Goal: Information Seeking & Learning: Check status

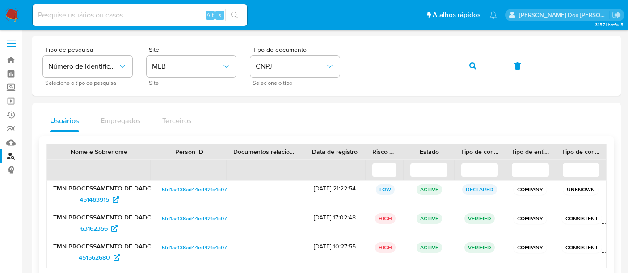
scroll to position [43, 0]
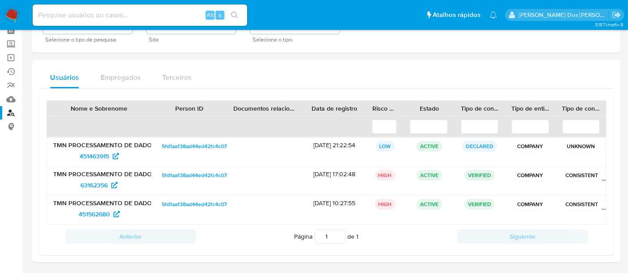
click at [79, 15] on input at bounding box center [140, 15] width 214 height 12
paste input "6D9owvRKNA7QtHiKmXXBHrFk"
type input "6D9owvRKNA7QtHiKmXXBHrFk"
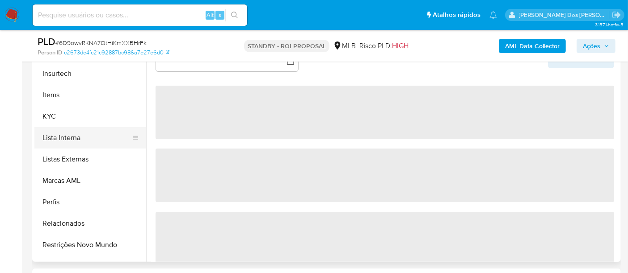
scroll to position [398, 0]
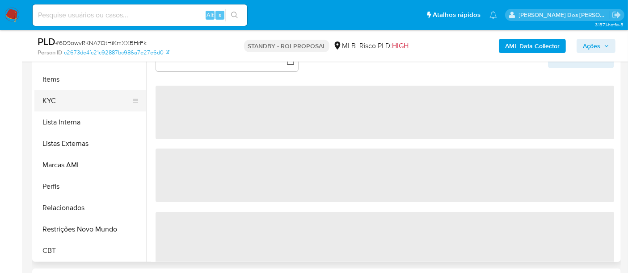
select select "10"
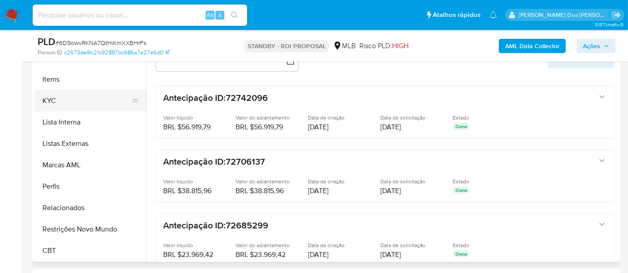
click at [49, 96] on button "KYC" at bounding box center [86, 100] width 105 height 21
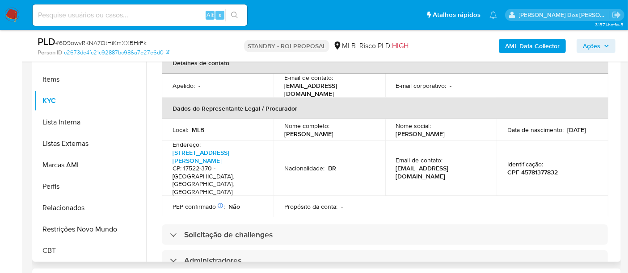
scroll to position [248, 0]
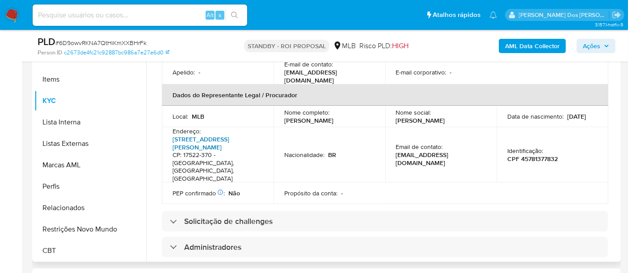
click at [222, 135] on link "Rua José Froio 353, Núcleo Habitacional Nova Marília" at bounding box center [200, 143] width 57 height 17
click at [78, 13] on input at bounding box center [140, 15] width 214 height 12
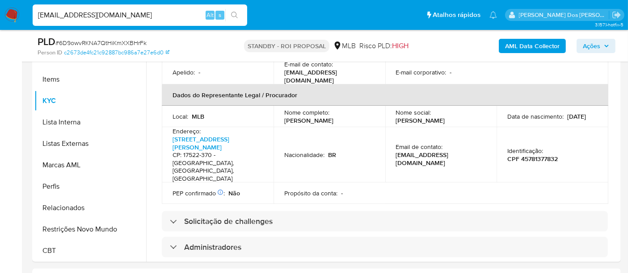
type input "simonelopes0610@gmail.com"
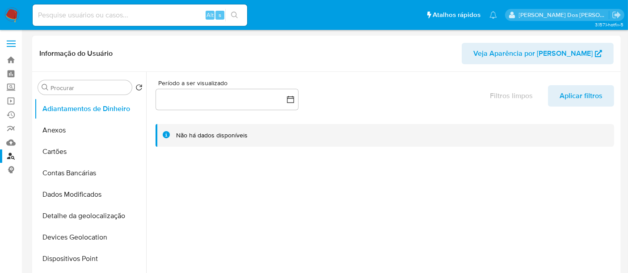
select select "10"
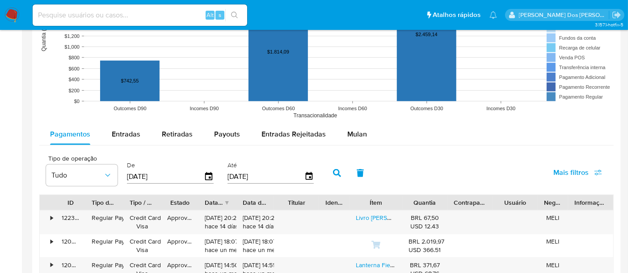
scroll to position [794, 0]
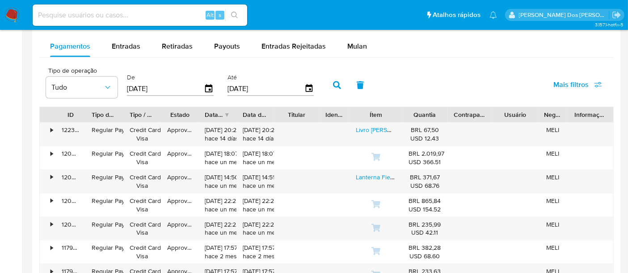
click at [128, 16] on input at bounding box center [140, 15] width 214 height 12
type input "renatolopesfilho1011@gmail.com"
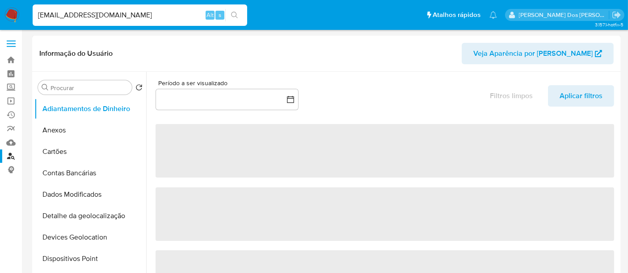
select select "10"
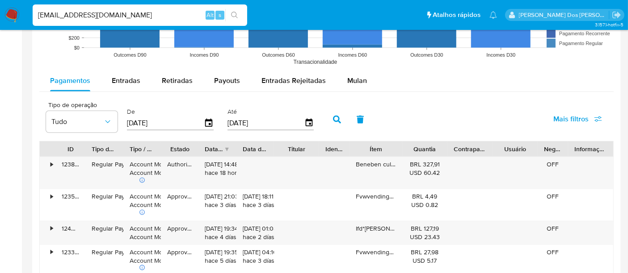
scroll to position [794, 0]
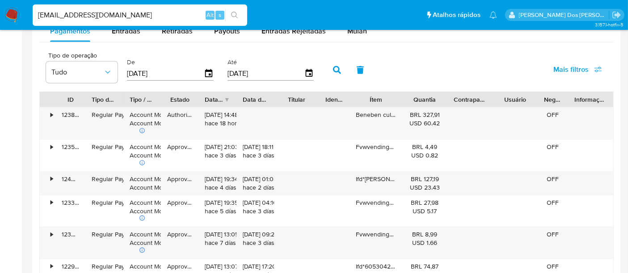
click at [166, 12] on input "renatolopesfilho1011@gmail.com" at bounding box center [140, 15] width 214 height 12
type input "msaluha@yahoo.com"
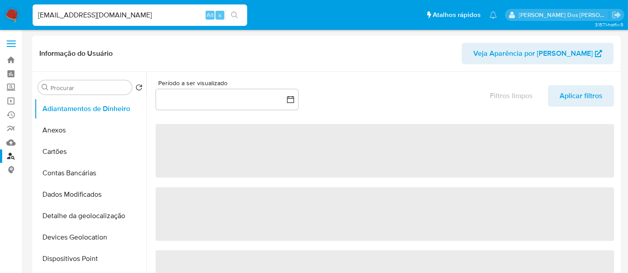
select select "10"
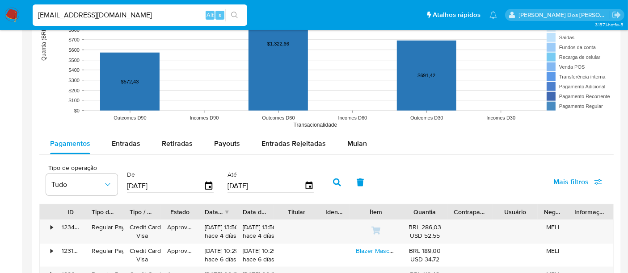
scroll to position [744, 0]
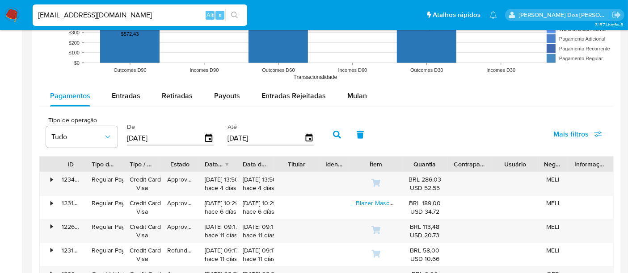
drag, startPoint x: 30, startPoint y: 17, endPoint x: 20, endPoint y: 17, distance: 10.3
click at [27, 17] on nav "Pausado Ver notificaciones msaluha@yahoo.com Alt s Atalhos rápidos Presiona las…" at bounding box center [314, 15] width 628 height 30
click at [15, 17] on img at bounding box center [11, 15] width 15 height 15
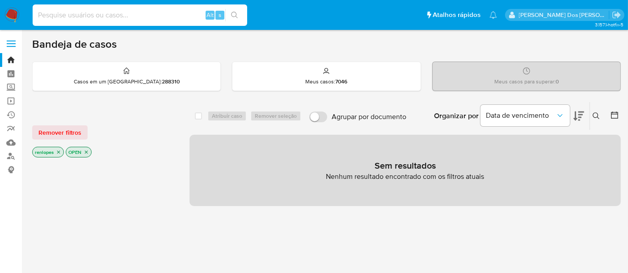
click at [116, 10] on input at bounding box center [140, 15] width 214 height 12
paste input "ZhzmvwIugaKJ00sLEdRda28A"
type input "ZhzmvwIugaKJ00sLEdRda28A"
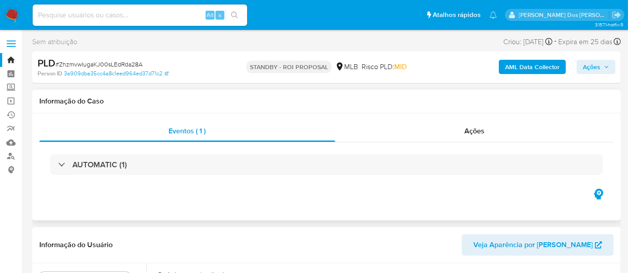
select select "10"
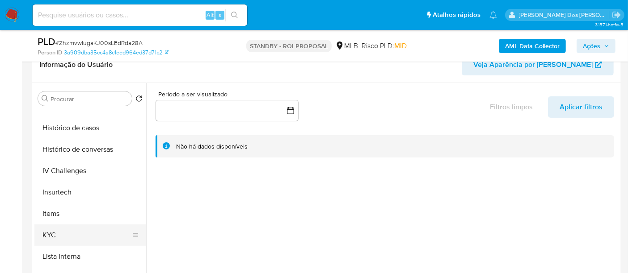
scroll to position [347, 0]
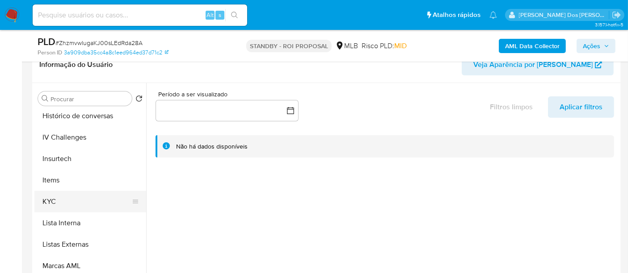
click at [46, 200] on button "KYC" at bounding box center [86, 201] width 105 height 21
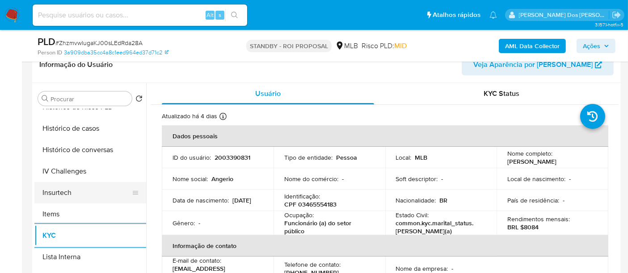
scroll to position [297, 0]
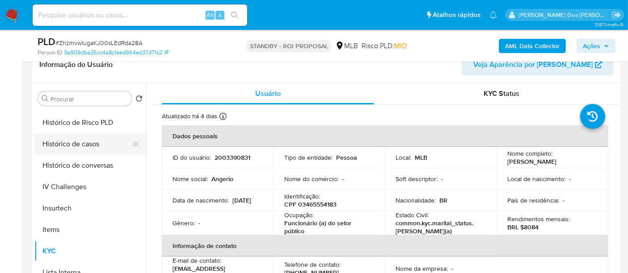
click at [77, 145] on button "Histórico de casos" at bounding box center [86, 144] width 105 height 21
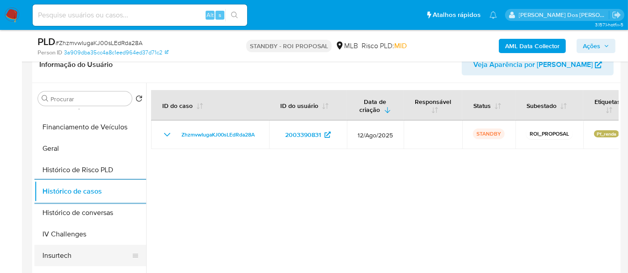
scroll to position [149, 0]
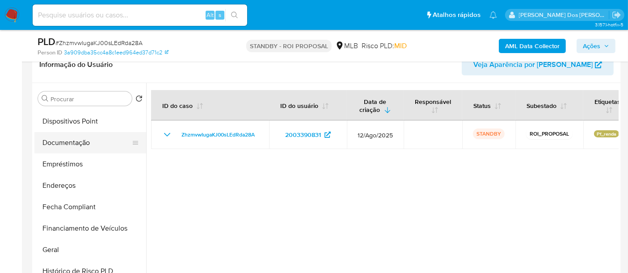
click at [80, 144] on button "Documentação" at bounding box center [86, 142] width 105 height 21
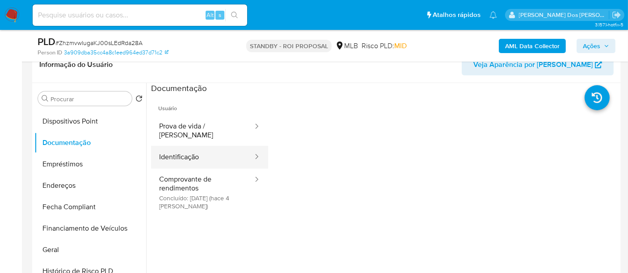
click at [184, 147] on button "Identificação" at bounding box center [202, 157] width 103 height 23
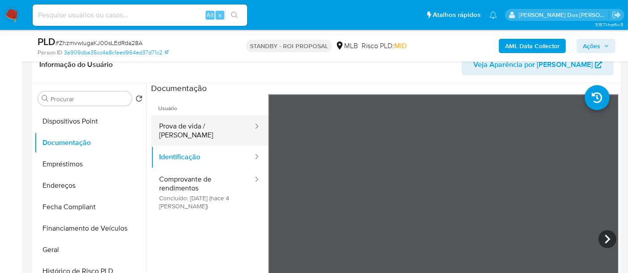
click at [220, 126] on button "Prova de vida / [PERSON_NAME]" at bounding box center [202, 131] width 103 height 30
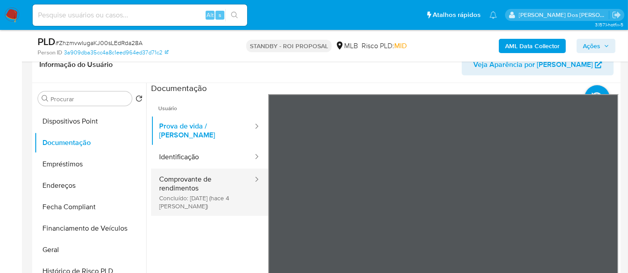
click at [180, 177] on button "Comprovante de rendimentos Concluído: 28/08/2025 (hace 4 días)" at bounding box center [202, 192] width 103 height 47
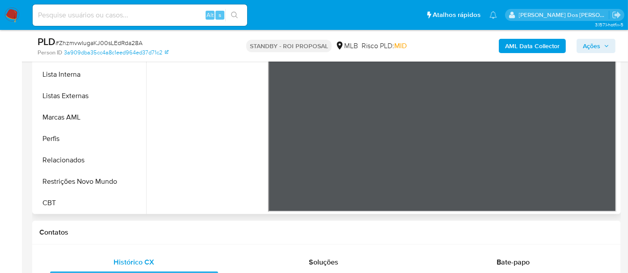
scroll to position [248, 0]
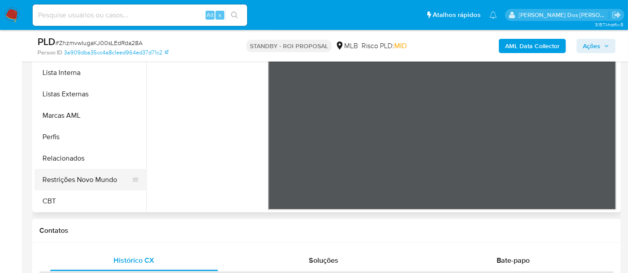
click at [101, 176] on button "Restrições Novo Mundo" at bounding box center [86, 179] width 105 height 21
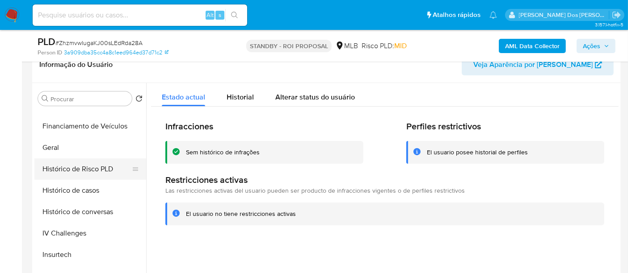
scroll to position [250, 0]
click at [58, 146] on button "Geral" at bounding box center [86, 148] width 105 height 21
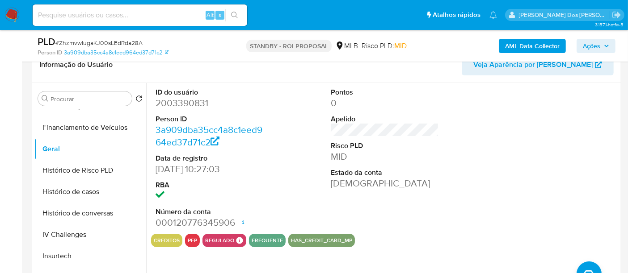
click at [118, 18] on input at bounding box center [140, 15] width 214 height 12
paste input "HYxDwxbzNdqSu5SwVaILm5Dy"
type input "HYxDwxbzNdqSu5SwVaILm5Dy"
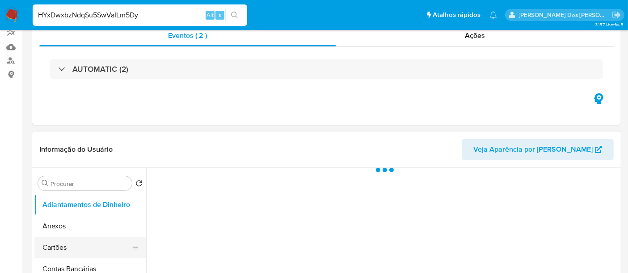
scroll to position [149, 0]
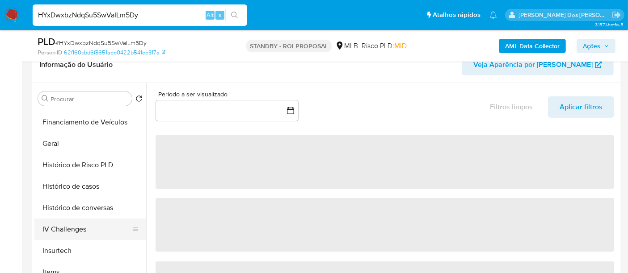
select select "10"
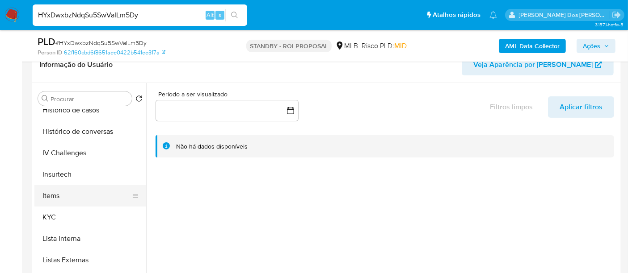
scroll to position [347, 0]
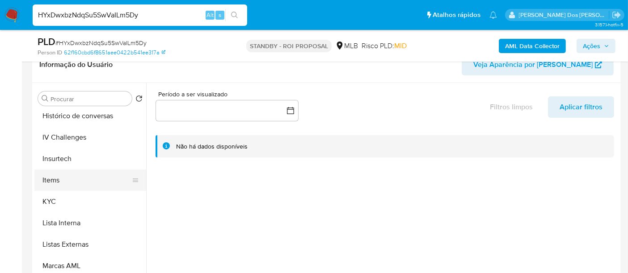
click at [54, 203] on button "KYC" at bounding box center [90, 201] width 112 height 21
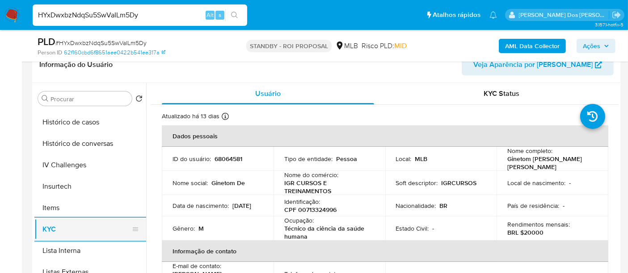
scroll to position [297, 0]
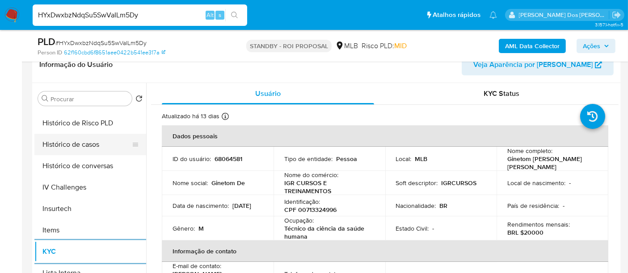
click at [80, 147] on button "Histórico de casos" at bounding box center [86, 144] width 105 height 21
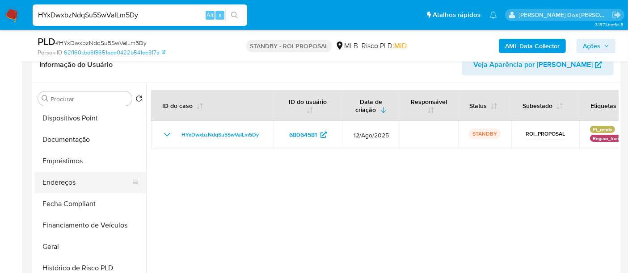
scroll to position [148, 0]
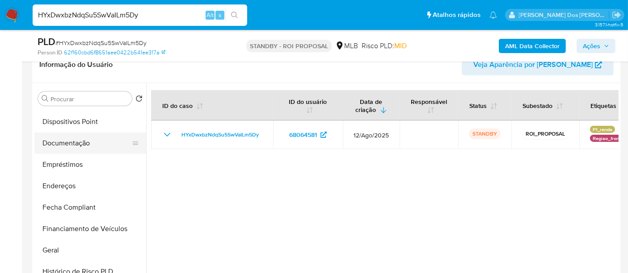
click at [70, 140] on button "Documentação" at bounding box center [86, 143] width 105 height 21
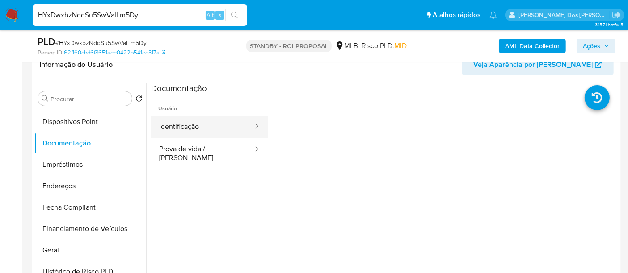
click at [176, 131] on button "Identificação" at bounding box center [202, 127] width 103 height 23
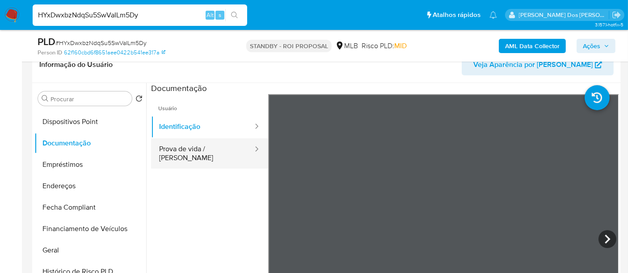
click at [215, 153] on button "Prova de vida / [PERSON_NAME]" at bounding box center [202, 153] width 103 height 30
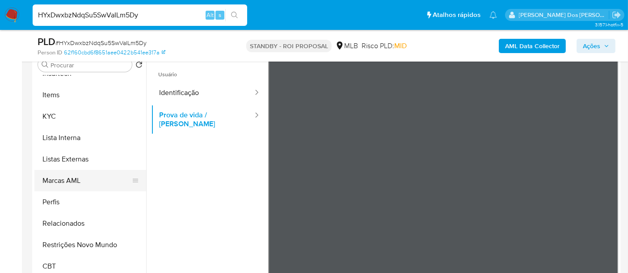
scroll to position [198, 0]
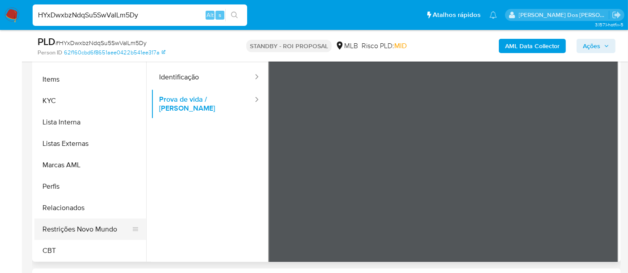
click at [91, 228] on button "Restrições Novo Mundo" at bounding box center [86, 229] width 105 height 21
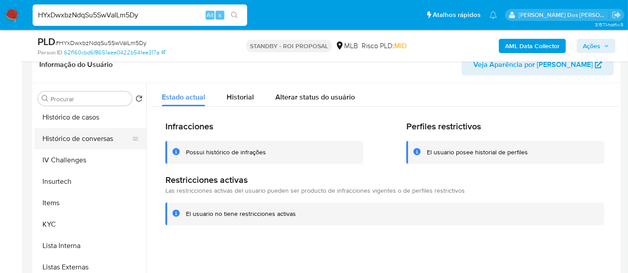
scroll to position [250, 0]
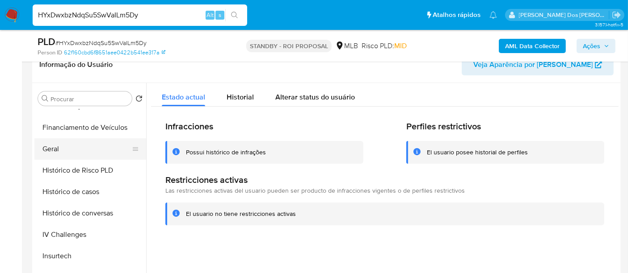
click at [50, 153] on button "Geral" at bounding box center [86, 148] width 105 height 21
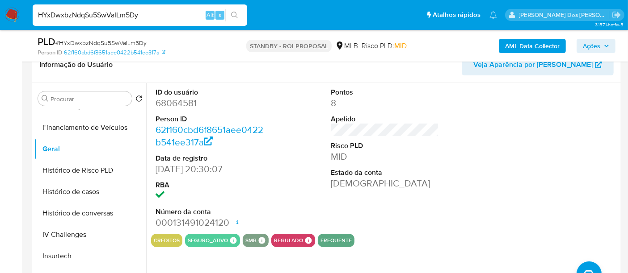
scroll to position [198, 0]
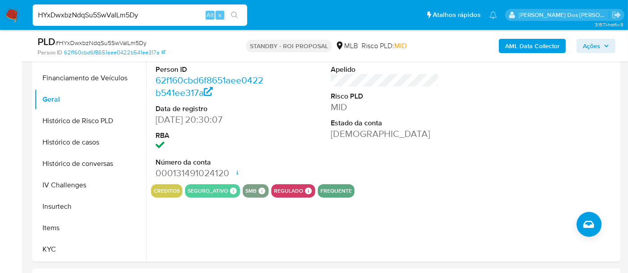
click at [143, 17] on input "HYxDwxbzNdqSu5SwVaILm5Dy" at bounding box center [140, 15] width 214 height 12
paste input "FQC3f2HNKCKi1RoNWuUBdXqF"
type input "FQC3f2HNKCKi1RoNWuUBdXqF"
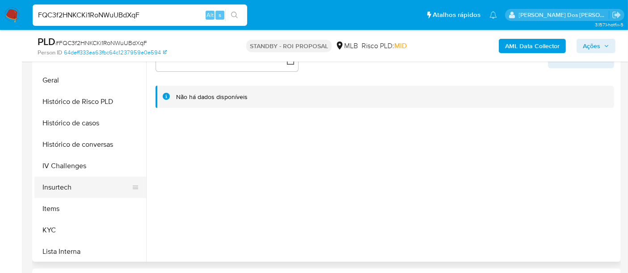
scroll to position [297, 0]
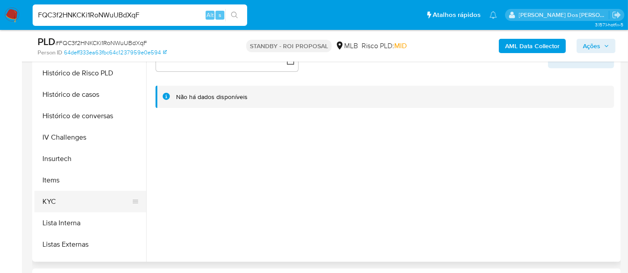
select select "10"
click at [58, 195] on button "KYC" at bounding box center [86, 201] width 105 height 21
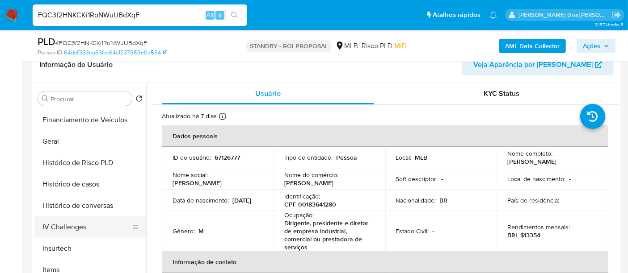
scroll to position [248, 0]
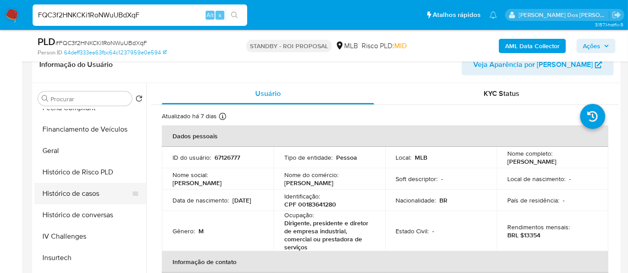
click at [80, 195] on button "Histórico de casos" at bounding box center [86, 193] width 105 height 21
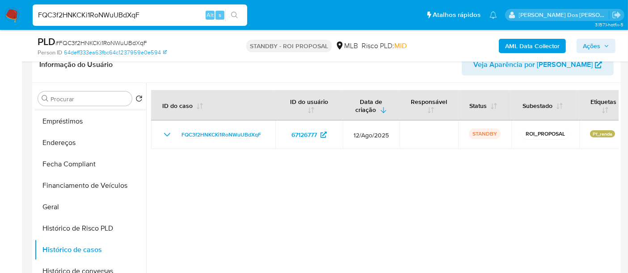
scroll to position [99, 0]
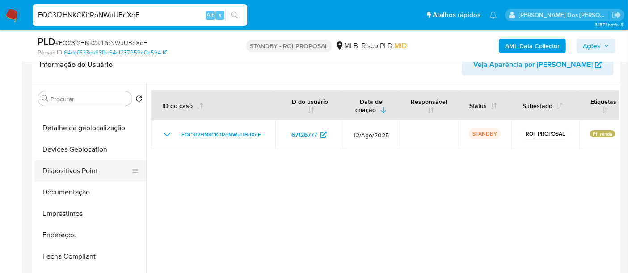
click at [76, 174] on button "Dispositivos Point" at bounding box center [86, 170] width 105 height 21
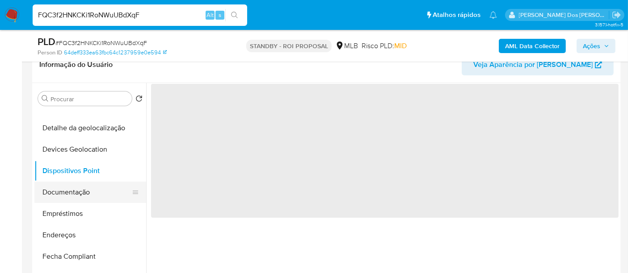
click at [74, 190] on button "Documentação" at bounding box center [86, 192] width 105 height 21
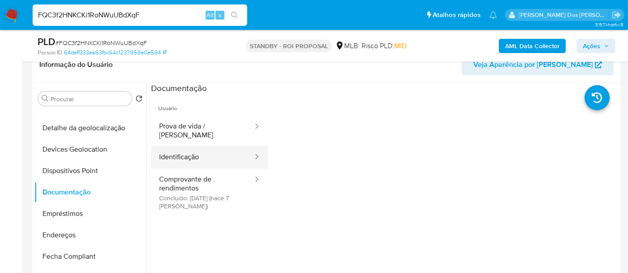
click at [190, 150] on button "Identificação" at bounding box center [202, 157] width 103 height 23
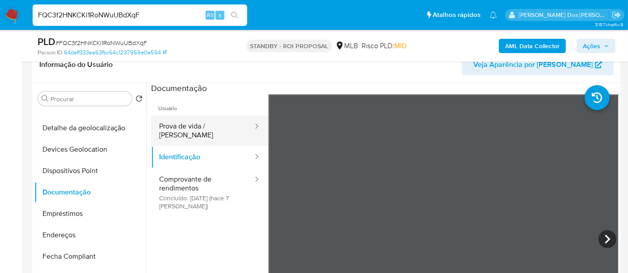
click at [189, 129] on button "Prova de vida / [PERSON_NAME]" at bounding box center [202, 131] width 103 height 30
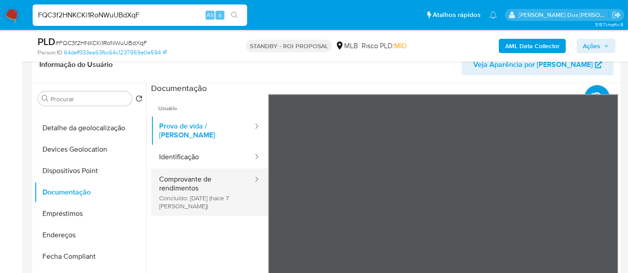
click at [185, 178] on button "Comprovante de rendimentos Concluído: 25/08/2025 (hace 7 días)" at bounding box center [202, 192] width 103 height 47
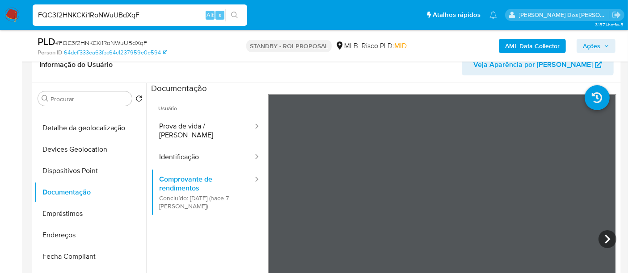
scroll to position [198, 0]
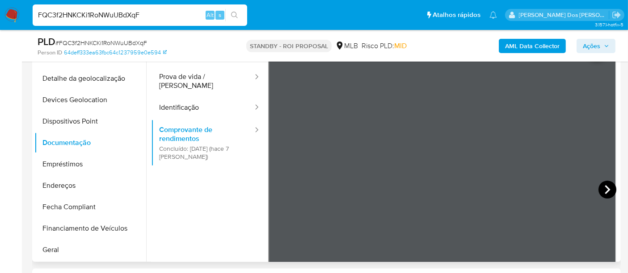
click at [603, 190] on icon at bounding box center [607, 190] width 18 height 18
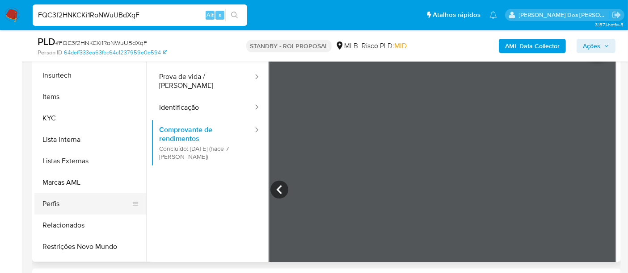
scroll to position [398, 0]
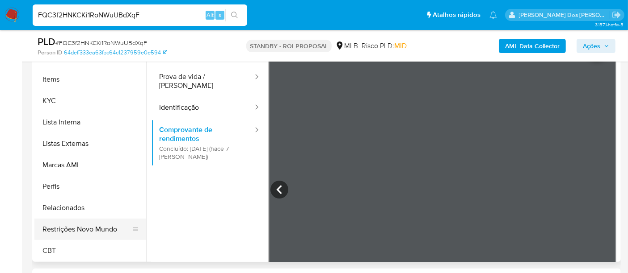
click at [93, 230] on button "Restrições Novo Mundo" at bounding box center [86, 229] width 105 height 21
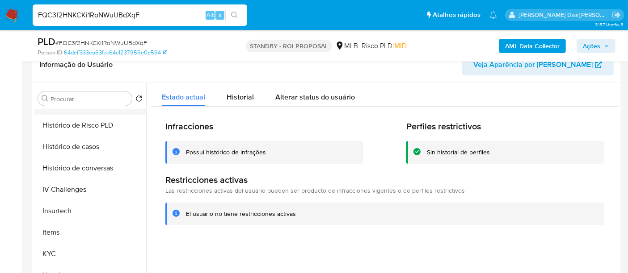
scroll to position [200, 0]
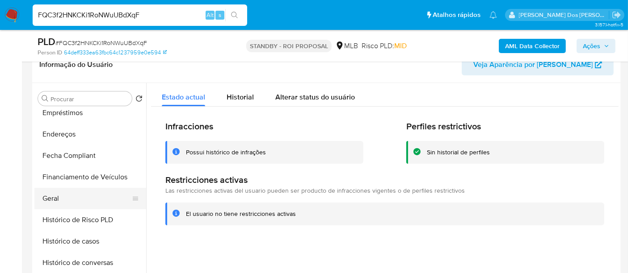
click at [48, 196] on button "Geral" at bounding box center [86, 198] width 105 height 21
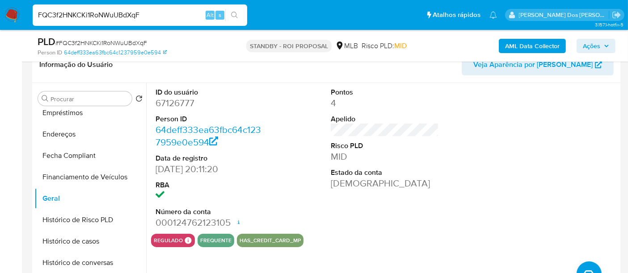
click at [132, 19] on input "FQC3f2HNKCKi1RoNWuUBdXqF" at bounding box center [140, 15] width 214 height 12
paste input "lhZD6tqSHWCNXYlEtLWS5lcO"
type input "lhZD6tqSHWCNXYlEtLWS5lcO"
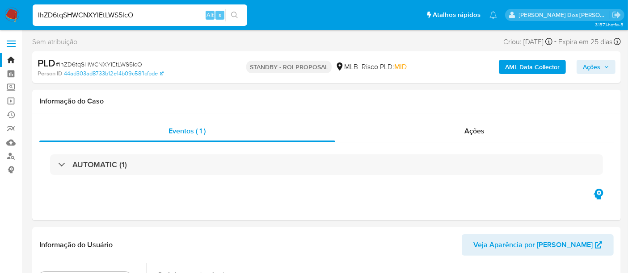
select select "10"
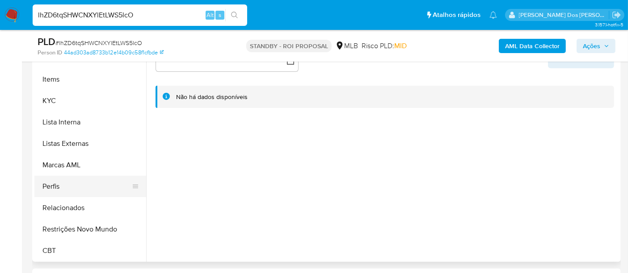
scroll to position [349, 0]
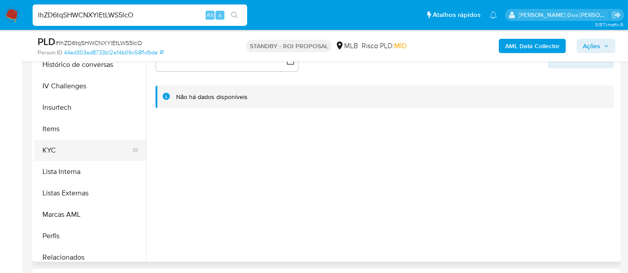
click at [46, 149] on button "KYC" at bounding box center [86, 150] width 105 height 21
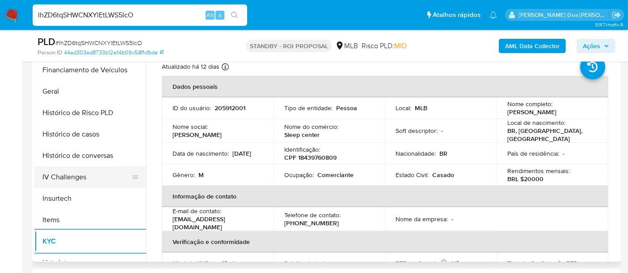
scroll to position [250, 0]
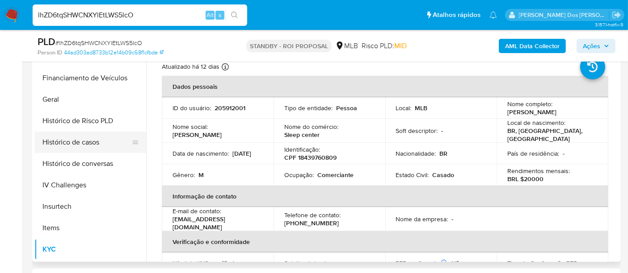
click at [92, 143] on button "Histórico de casos" at bounding box center [86, 142] width 105 height 21
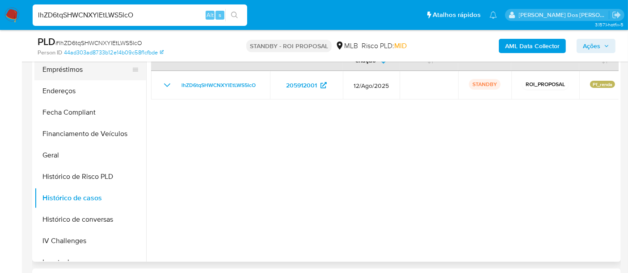
scroll to position [100, 0]
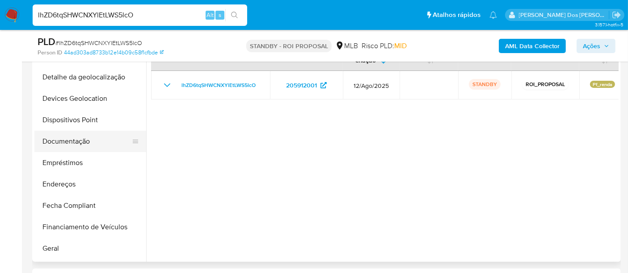
click at [63, 136] on button "Documentação" at bounding box center [86, 141] width 105 height 21
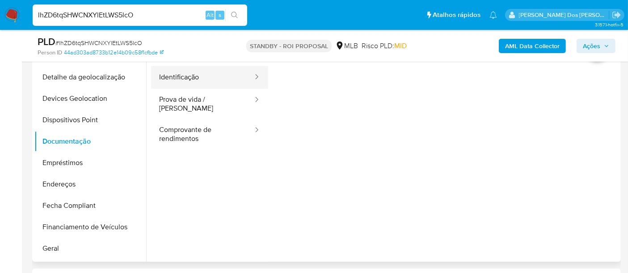
click at [177, 85] on button "Identificação" at bounding box center [202, 77] width 103 height 23
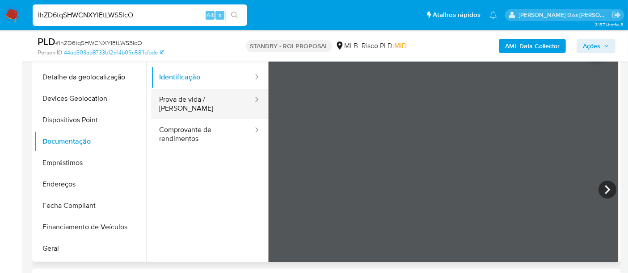
click at [222, 105] on button "Prova de vida / Selfie" at bounding box center [202, 104] width 103 height 30
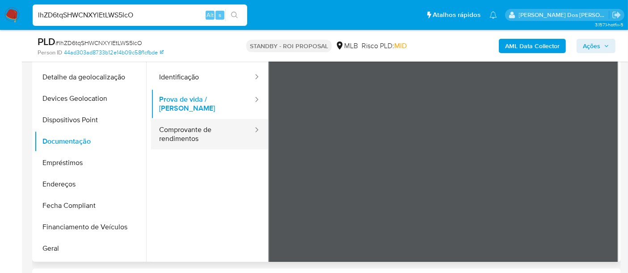
click at [188, 124] on button "Comprovante de rendimentos" at bounding box center [202, 134] width 103 height 30
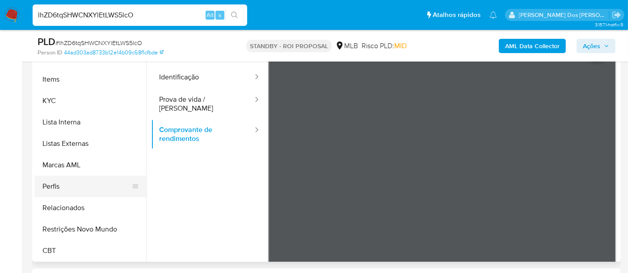
scroll to position [248, 0]
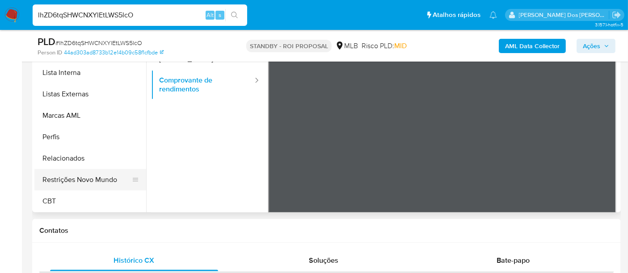
click at [84, 177] on button "Restrições Novo Mundo" at bounding box center [86, 179] width 105 height 21
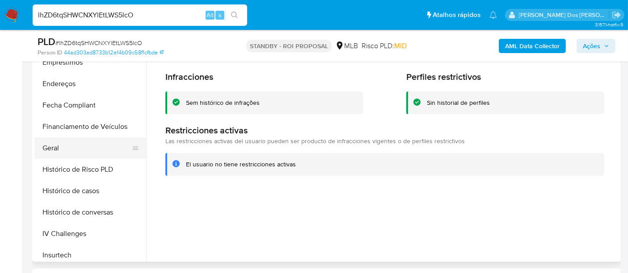
scroll to position [200, 0]
click at [58, 149] on button "Geral" at bounding box center [86, 148] width 105 height 21
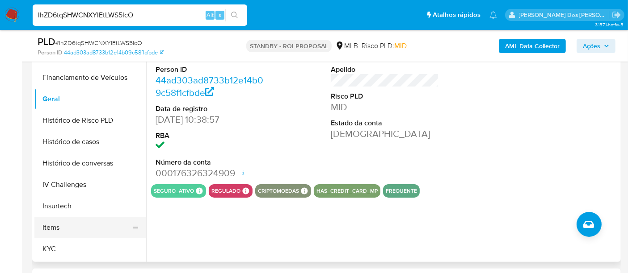
scroll to position [299, 0]
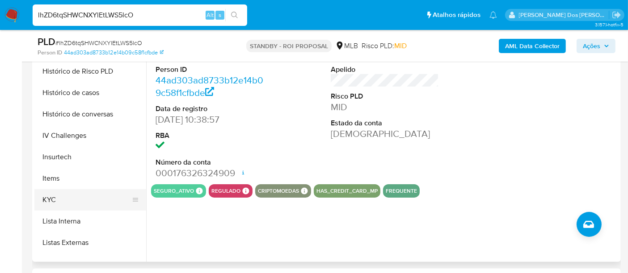
click at [46, 198] on button "KYC" at bounding box center [86, 199] width 105 height 21
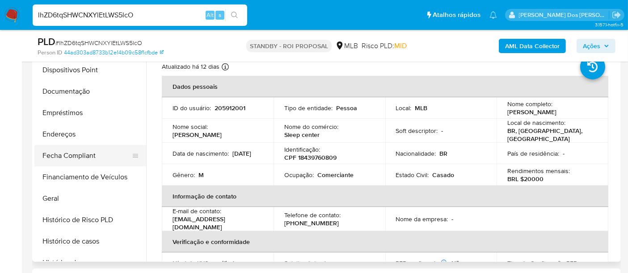
scroll to position [100, 0]
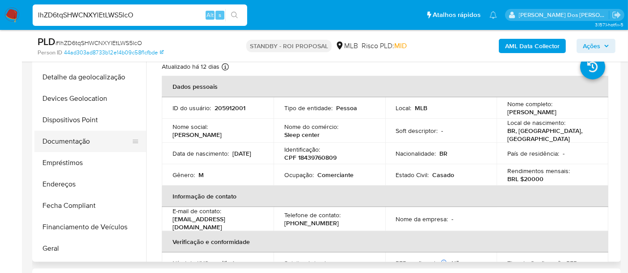
click at [76, 143] on button "Documentação" at bounding box center [86, 141] width 105 height 21
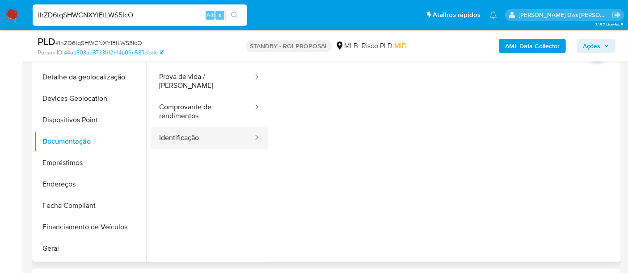
click at [166, 130] on button "Identificação" at bounding box center [202, 138] width 103 height 23
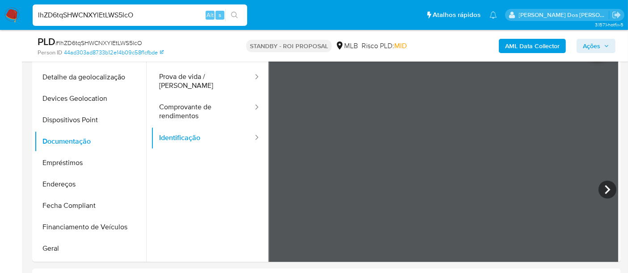
click at [82, 12] on input "lhZD6tqSHWCNXYlEtLWS5lcO" at bounding box center [140, 15] width 214 height 12
paste input "D4A15kecMvP1ocGvYpj9zram"
type input "D4A15kecMvP1ocGvYpj9zram"
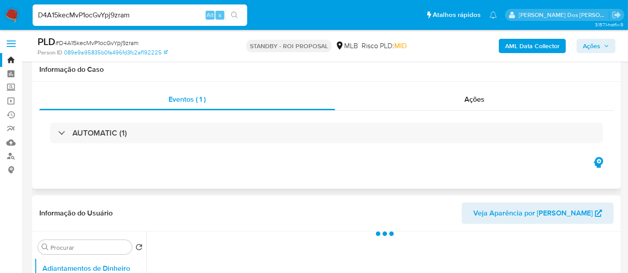
scroll to position [149, 0]
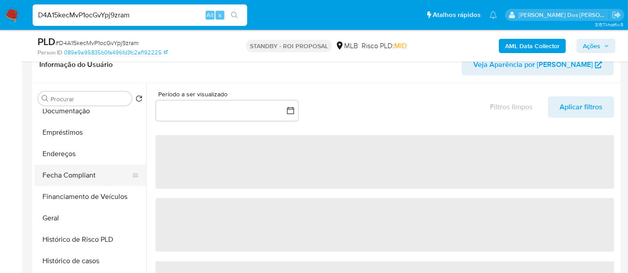
select select "10"
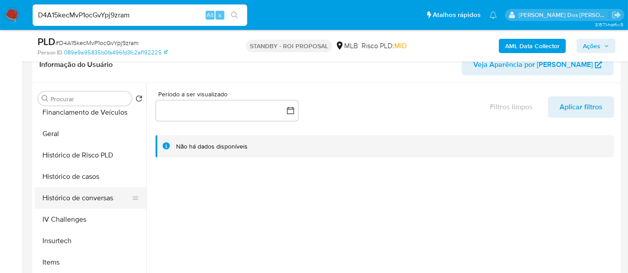
scroll to position [297, 0]
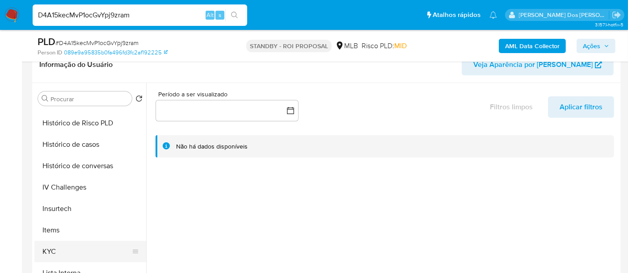
click at [48, 247] on button "KYC" at bounding box center [86, 251] width 105 height 21
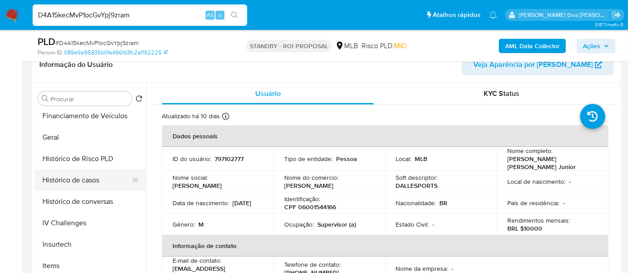
scroll to position [247, 0]
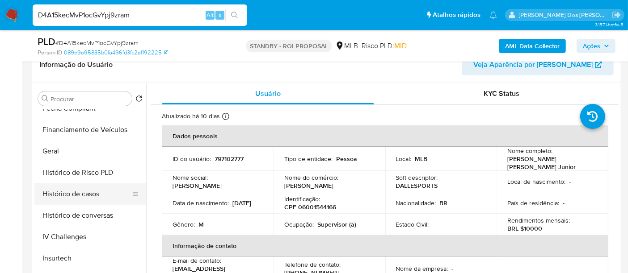
click at [71, 193] on button "Histórico de casos" at bounding box center [86, 194] width 105 height 21
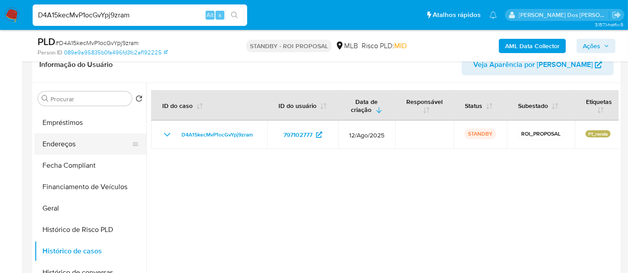
scroll to position [148, 0]
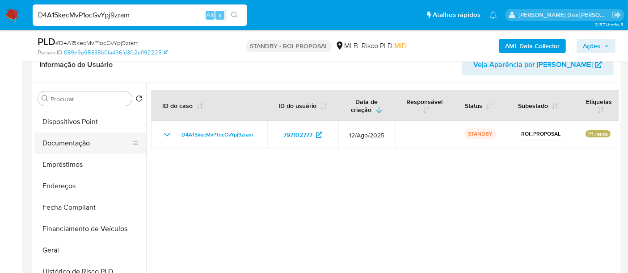
click at [69, 145] on button "Documentação" at bounding box center [86, 143] width 105 height 21
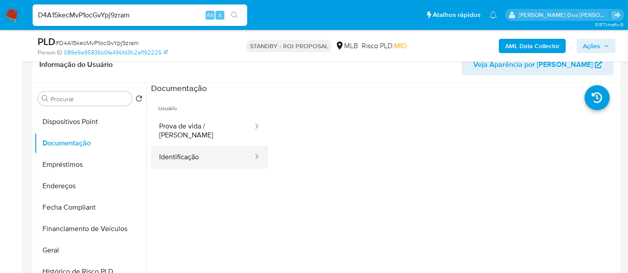
click at [188, 147] on button "Identificação" at bounding box center [202, 157] width 103 height 23
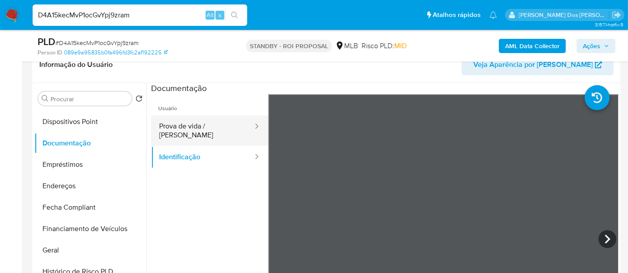
click at [195, 120] on button "Prova de vida / Selfie" at bounding box center [202, 131] width 103 height 30
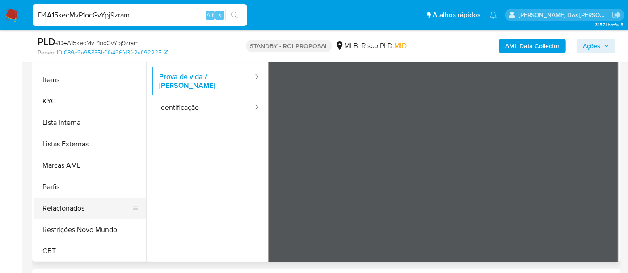
scroll to position [398, 0]
click at [83, 226] on button "Restrições Novo Mundo" at bounding box center [86, 229] width 105 height 21
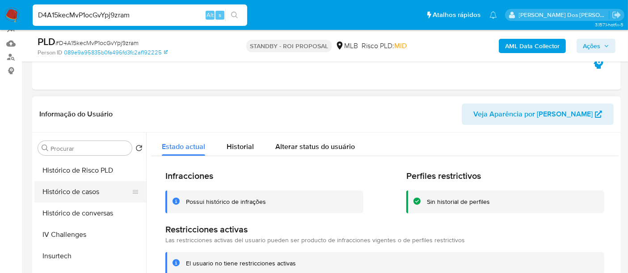
scroll to position [250, 0]
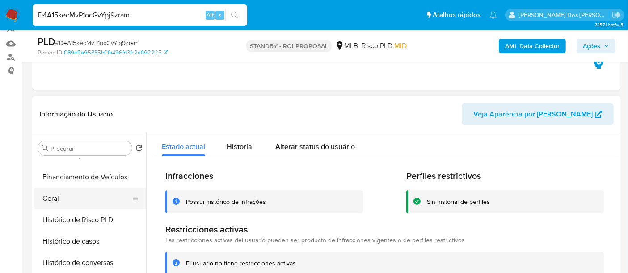
click at [59, 197] on button "Geral" at bounding box center [86, 198] width 105 height 21
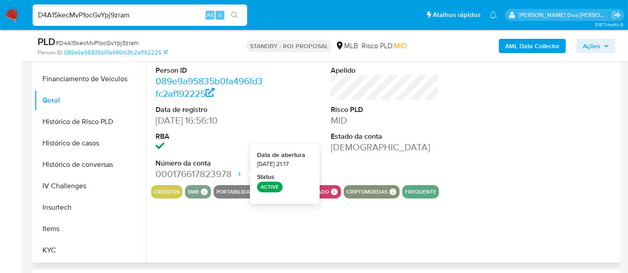
scroll to position [198, 0]
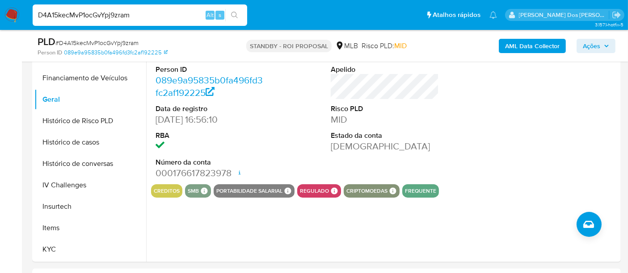
click at [140, 12] on input "D4A15kecMvP1ocGvYpj9zram" at bounding box center [140, 15] width 214 height 12
paste input "Xtu5tn8fecz33GFuf77Yf209"
type input "Xtu5tn8fecz33GFuf77Yf209"
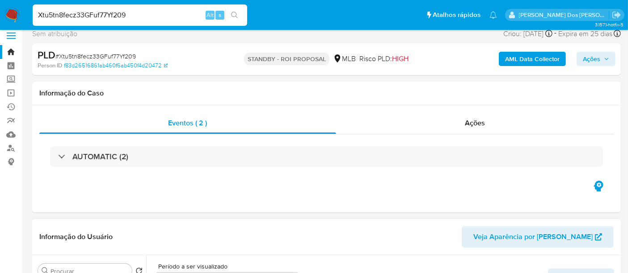
select select "10"
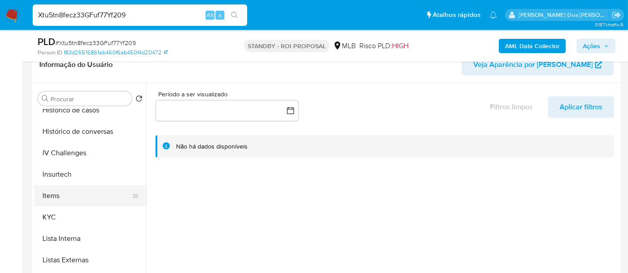
scroll to position [347, 0]
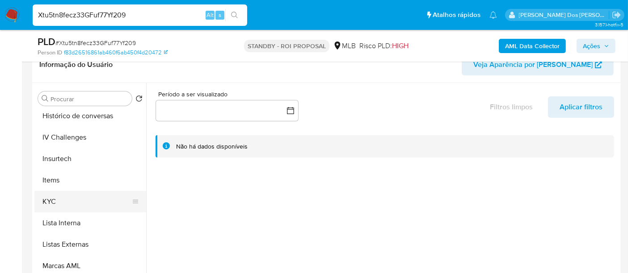
click at [50, 205] on button "KYC" at bounding box center [86, 201] width 105 height 21
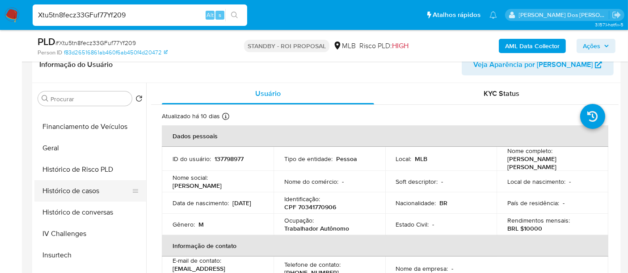
scroll to position [248, 0]
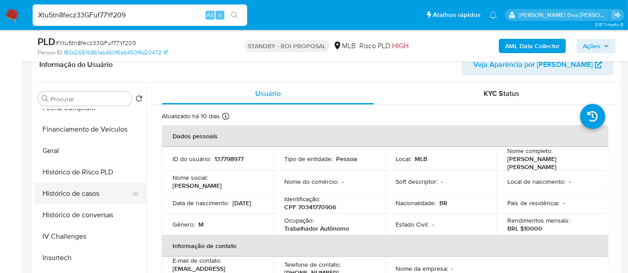
click at [89, 187] on button "Histórico de casos" at bounding box center [86, 193] width 105 height 21
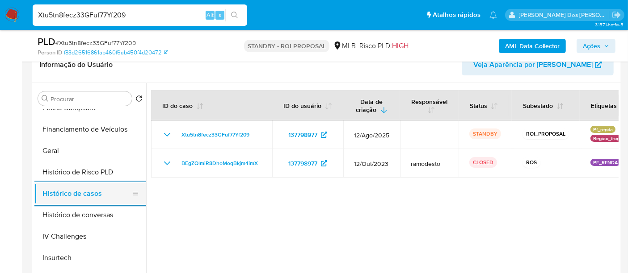
scroll to position [149, 0]
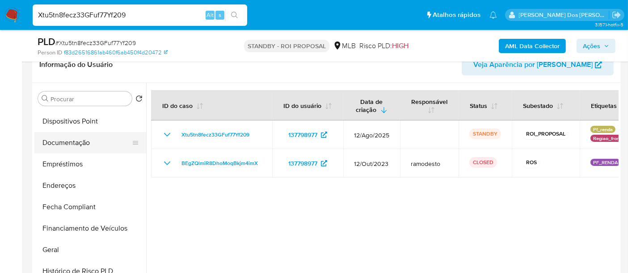
click at [80, 147] on button "Documentação" at bounding box center [86, 142] width 105 height 21
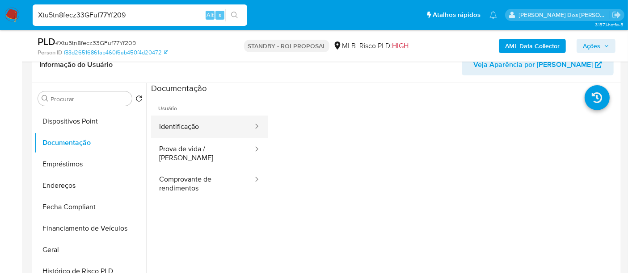
click at [175, 132] on button "Identificação" at bounding box center [202, 127] width 103 height 23
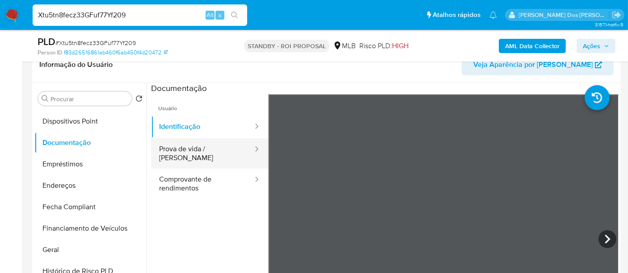
click at [205, 148] on button "Prova de vida / Selfie" at bounding box center [202, 153] width 103 height 30
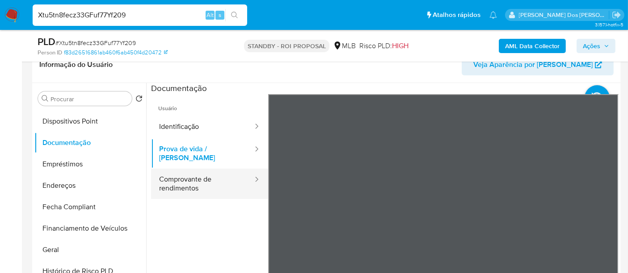
click at [183, 175] on button "Comprovante de rendimentos" at bounding box center [202, 184] width 103 height 30
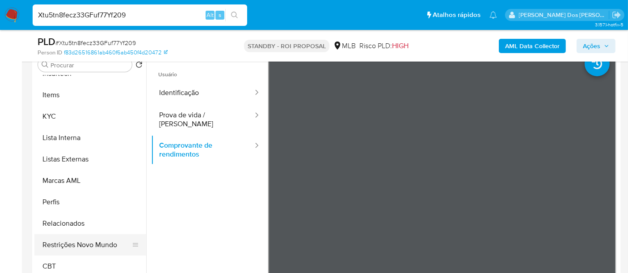
scroll to position [198, 0]
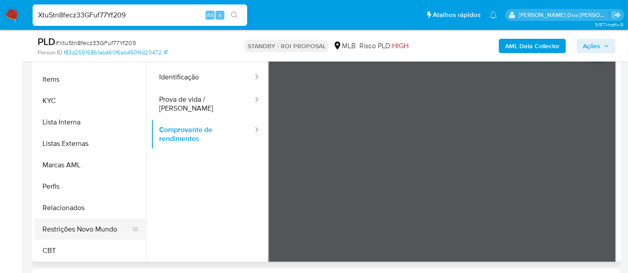
click at [96, 228] on button "Restrições Novo Mundo" at bounding box center [86, 229] width 105 height 21
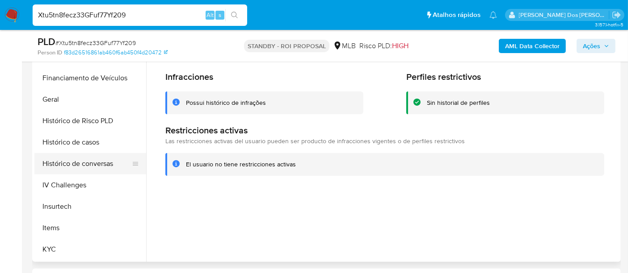
scroll to position [200, 0]
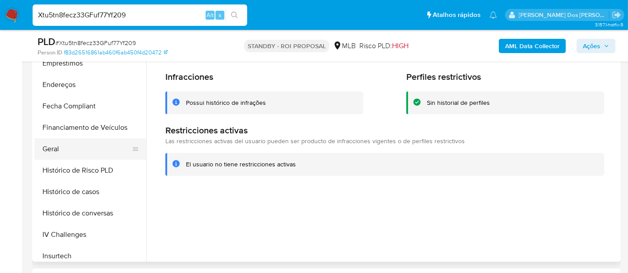
click at [59, 153] on button "Geral" at bounding box center [86, 148] width 105 height 21
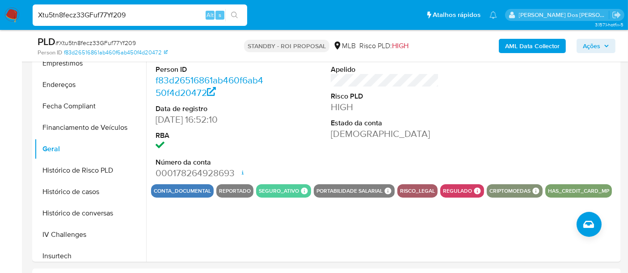
click at [99, 16] on input "Xtu5tn8fecz33GFuf77Yf209" at bounding box center [140, 15] width 214 height 12
paste input "hJSqZLgxAI8BelHGOQ3iRKmu"
type input "hJSqZLgxAI8BelHGOQ3iRKmu"
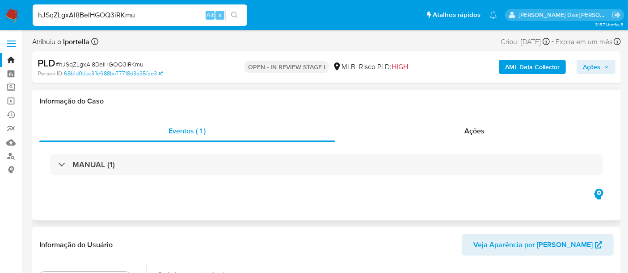
select select "10"
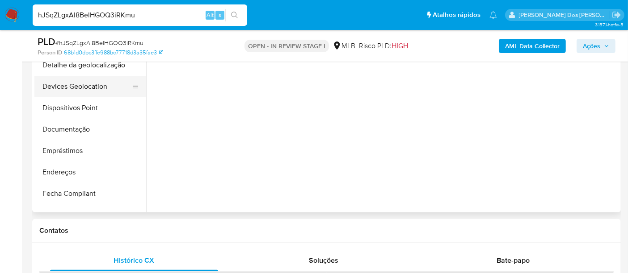
scroll to position [99, 0]
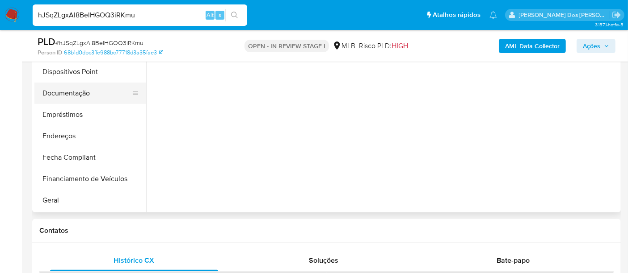
click at [65, 93] on button "Documentação" at bounding box center [86, 93] width 105 height 21
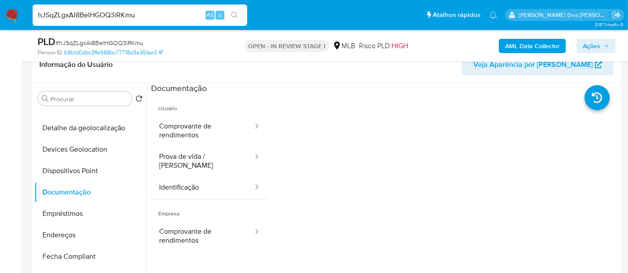
scroll to position [50, 0]
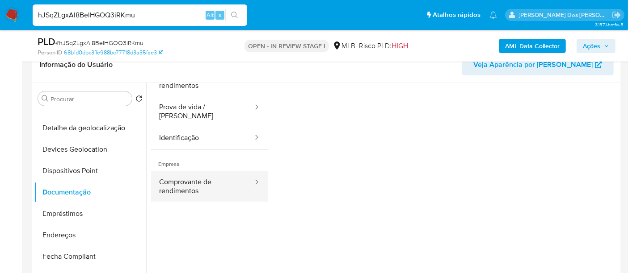
click at [187, 181] on button "Comprovante de rendimentos" at bounding box center [202, 187] width 103 height 30
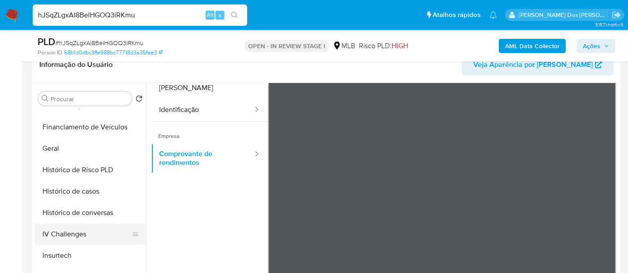
scroll to position [297, 0]
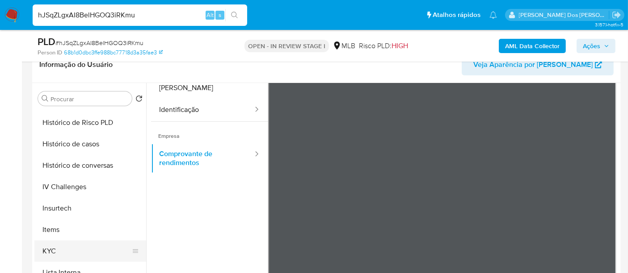
click at [52, 245] on button "KYC" at bounding box center [86, 251] width 105 height 21
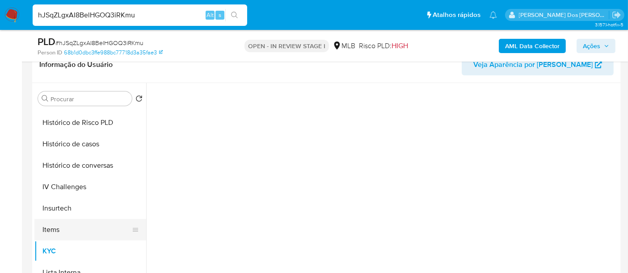
scroll to position [0, 0]
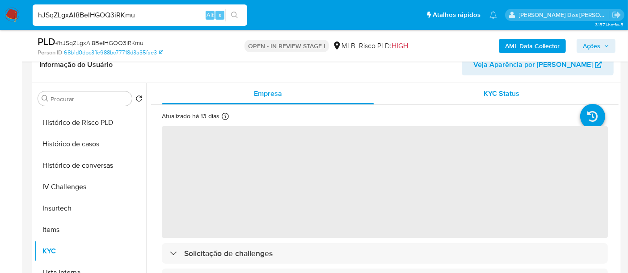
click at [480, 95] on div "KYC Status" at bounding box center [501, 93] width 212 height 21
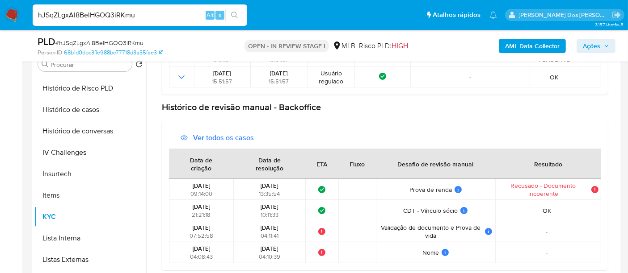
scroll to position [198, 0]
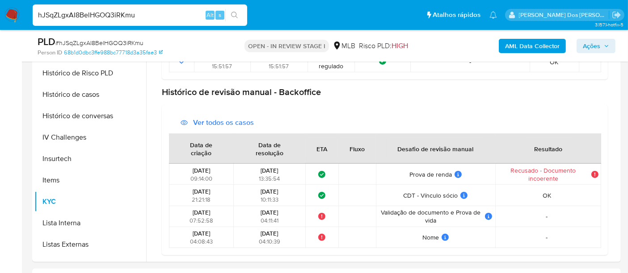
click at [145, 17] on input "hJSqZLgxAI8BelHGOQ3iRKmu" at bounding box center [140, 15] width 214 height 12
paste input "n98rSKJ9KCRBcEpOqcgHFfR"
type input "hn98rSKJ9KCRBcEpOqcgHFfR"
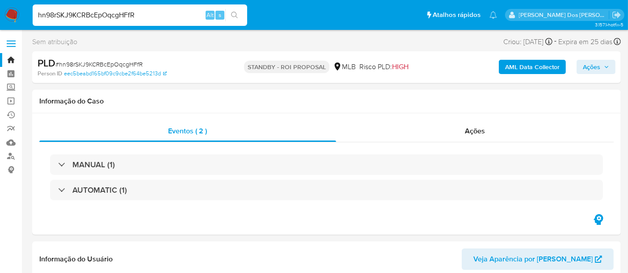
select select "10"
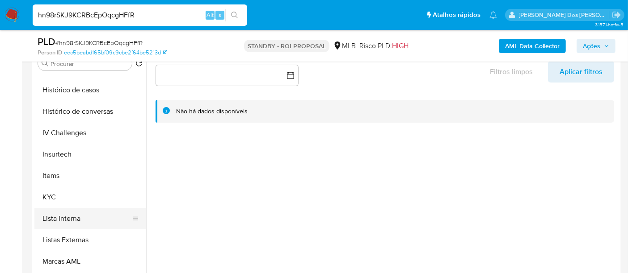
scroll to position [347, 0]
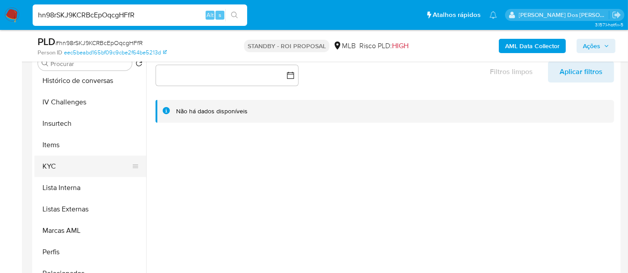
click at [52, 167] on button "KYC" at bounding box center [86, 166] width 105 height 21
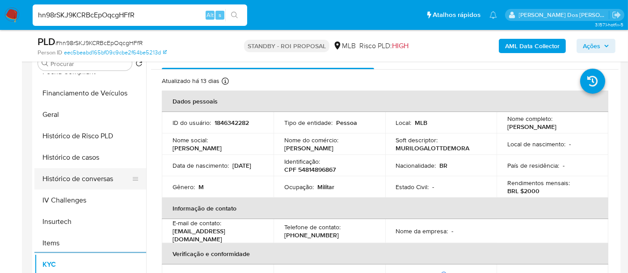
scroll to position [248, 0]
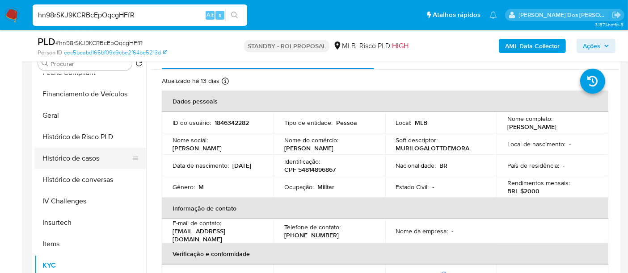
click at [88, 159] on button "Histórico de casos" at bounding box center [86, 158] width 105 height 21
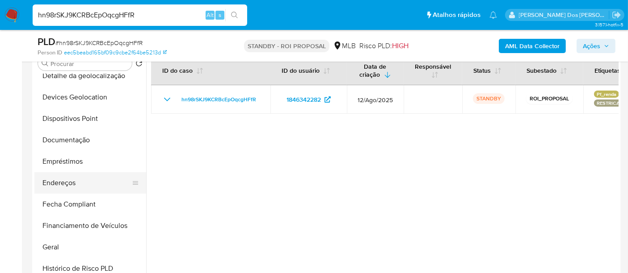
scroll to position [99, 0]
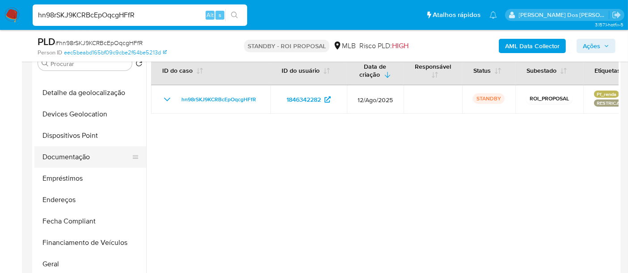
click at [82, 159] on button "Documentação" at bounding box center [86, 157] width 105 height 21
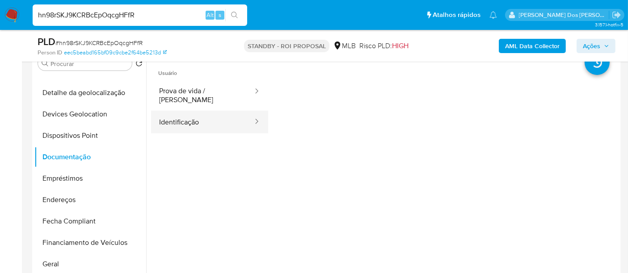
click at [208, 119] on button "Identificação" at bounding box center [202, 122] width 103 height 23
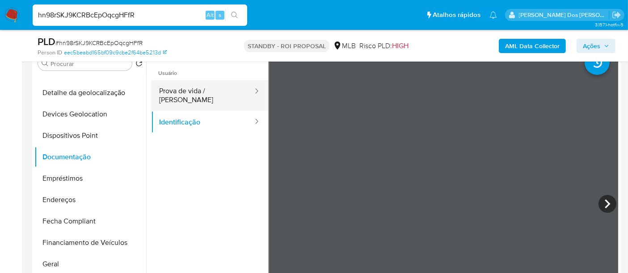
click at [218, 96] on button "Prova de vida / [PERSON_NAME]" at bounding box center [202, 95] width 103 height 30
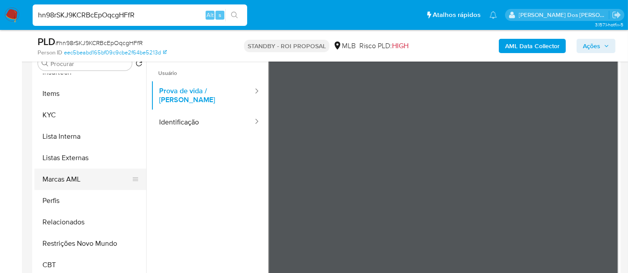
scroll to position [248, 0]
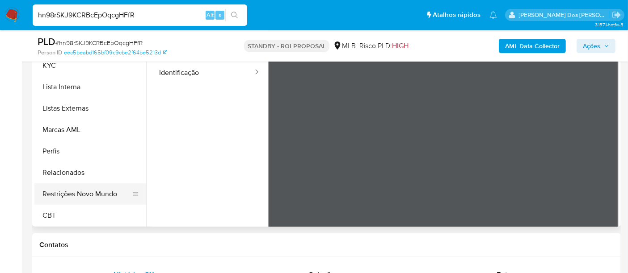
click at [106, 191] on button "Restrições Novo Mundo" at bounding box center [86, 194] width 105 height 21
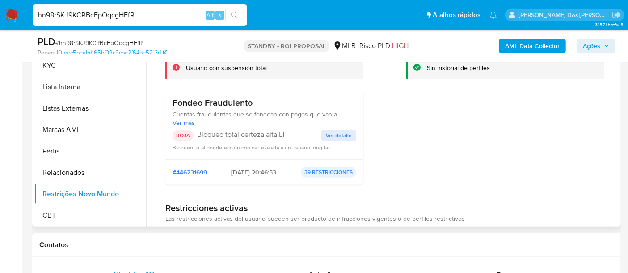
click at [331, 134] on span "Ver detalle" at bounding box center [339, 135] width 26 height 9
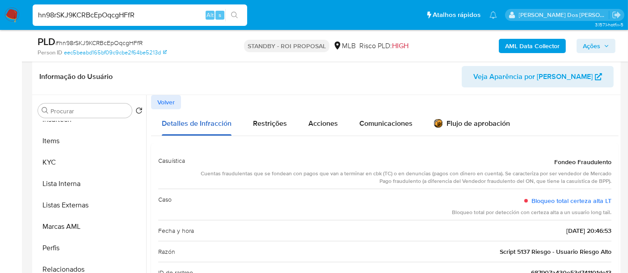
scroll to position [149, 0]
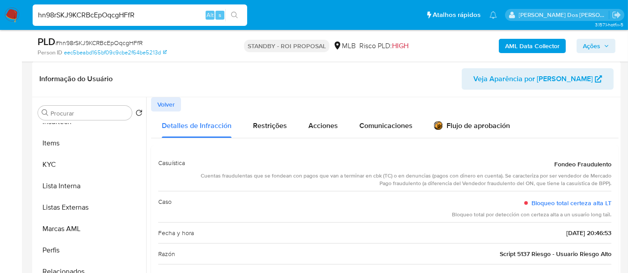
click at [171, 103] on span "Volver" at bounding box center [165, 104] width 17 height 13
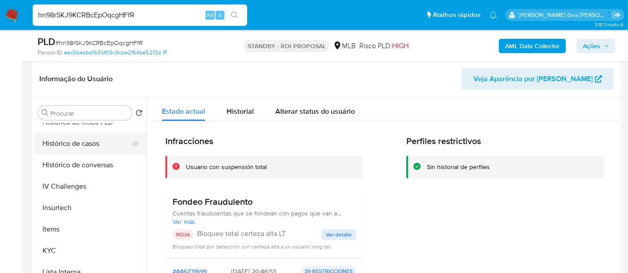
scroll to position [250, 0]
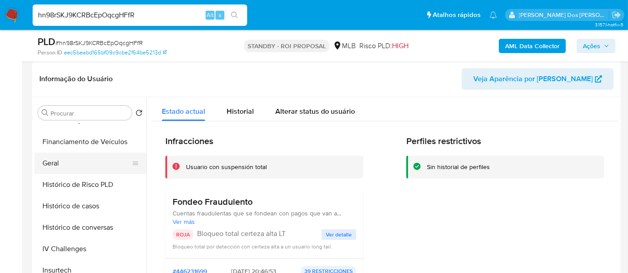
click at [51, 166] on button "Geral" at bounding box center [86, 163] width 105 height 21
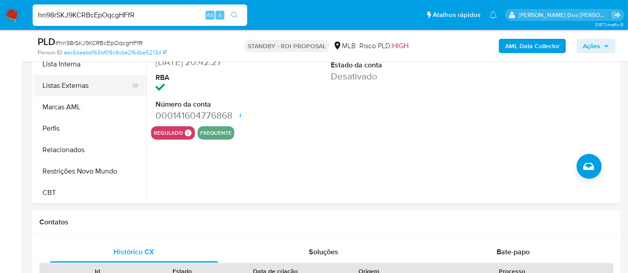
scroll to position [297, 0]
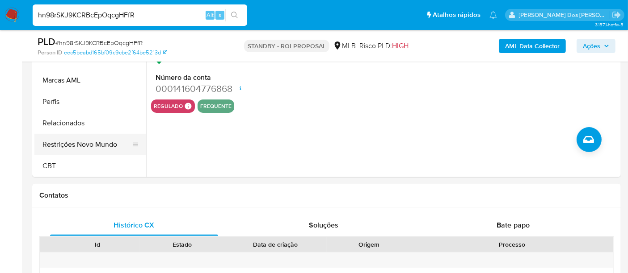
click at [93, 147] on button "Restrições Novo Mundo" at bounding box center [86, 144] width 105 height 21
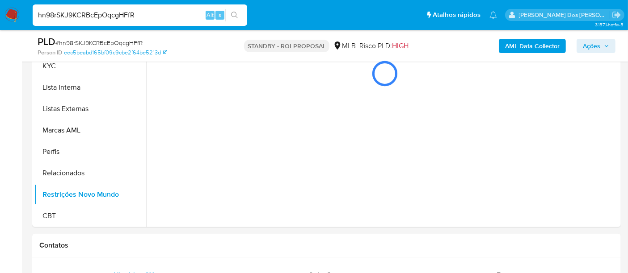
scroll to position [248, 0]
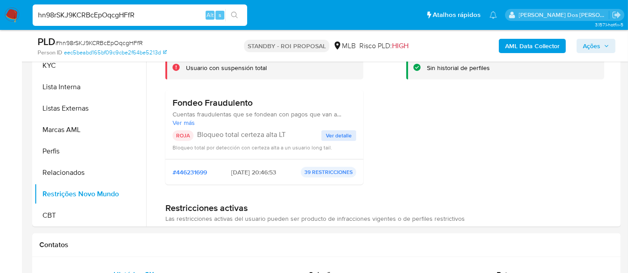
click at [94, 15] on input "hn98rSKJ9KCRBcEpOqcgHFfR" at bounding box center [140, 15] width 214 height 12
paste input "CsMnsW0i1h7mAgkSshxKAJU9"
type input "CsMnsW0i1h7mAgkSshxKAJU9"
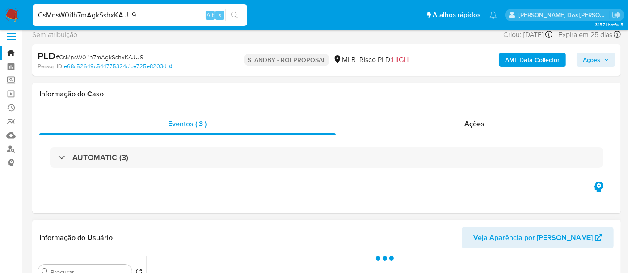
scroll to position [99, 0]
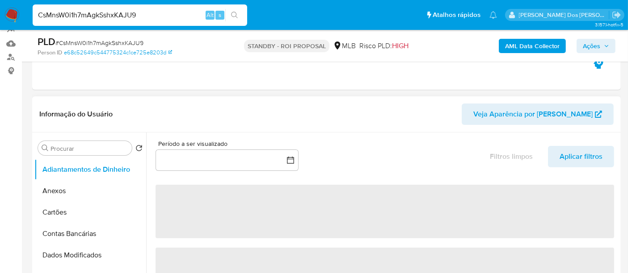
select select "10"
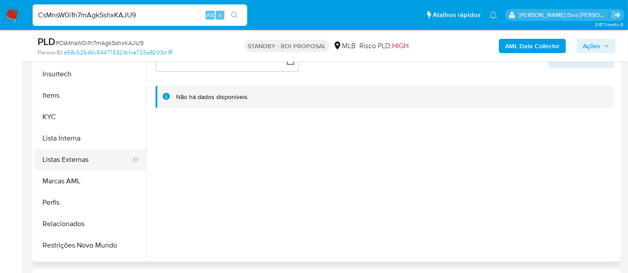
scroll to position [397, 0]
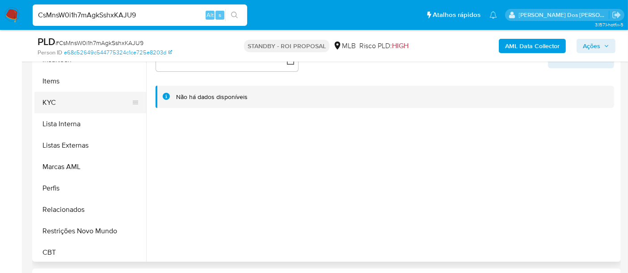
click at [54, 106] on button "KYC" at bounding box center [86, 102] width 105 height 21
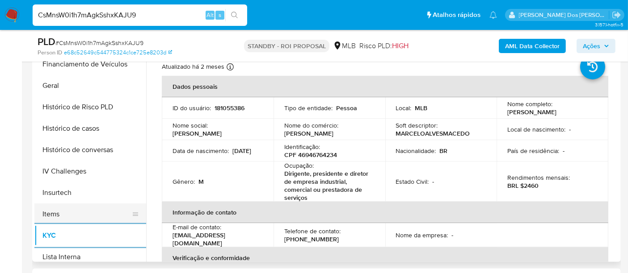
scroll to position [248, 0]
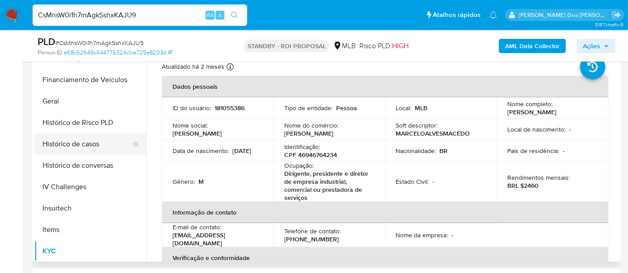
click at [79, 145] on button "Histórico de casos" at bounding box center [86, 144] width 105 height 21
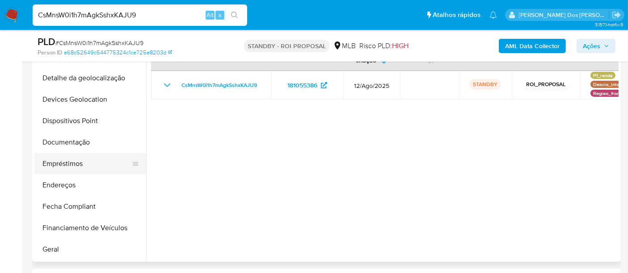
scroll to position [99, 0]
click at [67, 147] on button "Documentação" at bounding box center [86, 142] width 105 height 21
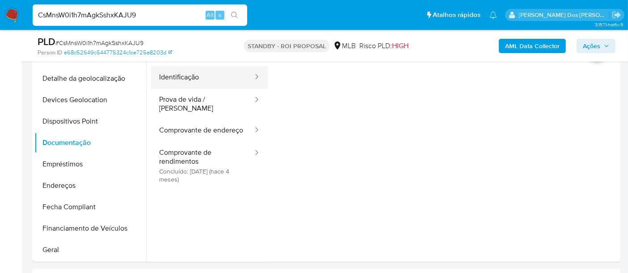
click at [181, 78] on button "Identificação" at bounding box center [202, 77] width 103 height 23
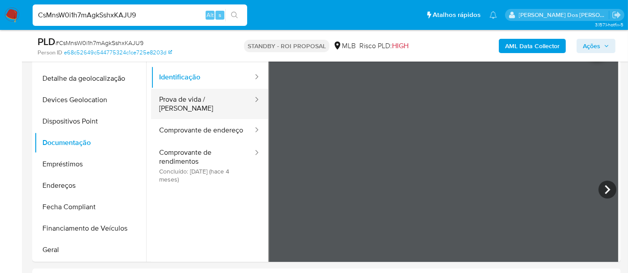
click at [184, 96] on button "Prova de vida / Selfie" at bounding box center [202, 104] width 103 height 30
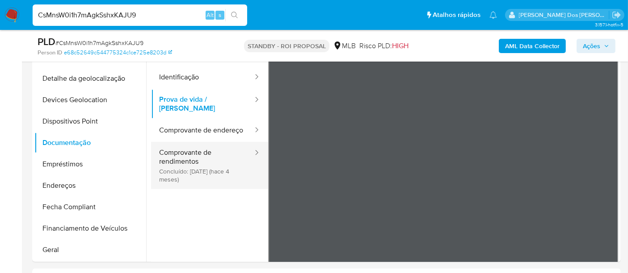
click at [173, 153] on button "Comprovante de rendimentos Concluído: 02/05/2025 (hace 4 meses)" at bounding box center [202, 165] width 103 height 47
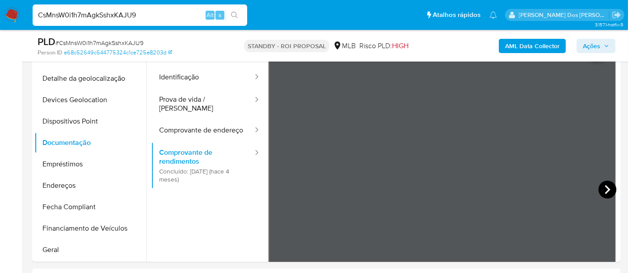
click at [608, 185] on icon at bounding box center [607, 190] width 18 height 18
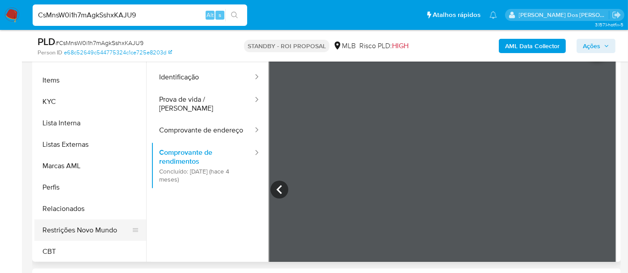
scroll to position [398, 0]
click at [94, 230] on button "Restrições Novo Mundo" at bounding box center [86, 229] width 105 height 21
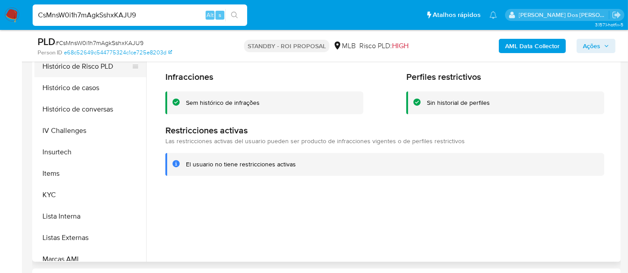
scroll to position [200, 0]
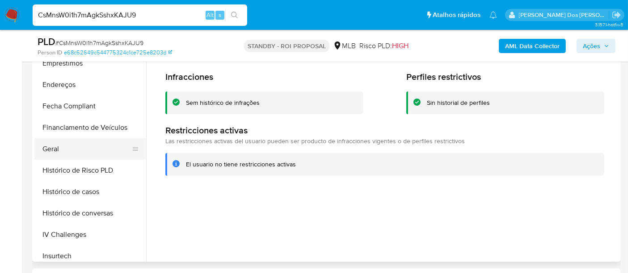
click at [50, 146] on button "Geral" at bounding box center [86, 148] width 105 height 21
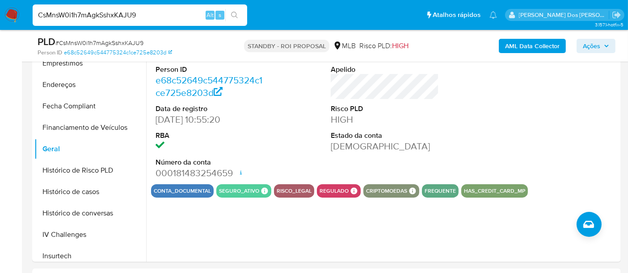
click at [149, 21] on input "CsMnsW0i1h7mAgkSshxKAJU9" at bounding box center [140, 15] width 214 height 12
paste input "3lwXLU75L4npqLDsTLR4PtFz"
type input "3lwXLU75L4npqLDsTLR4PtFz"
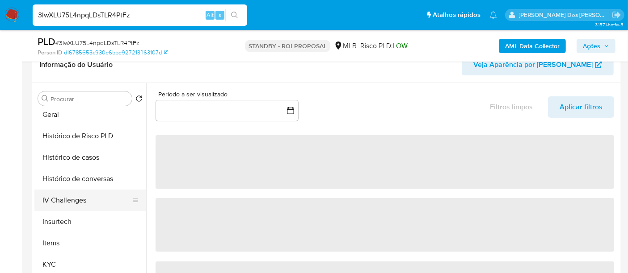
scroll to position [297, 0]
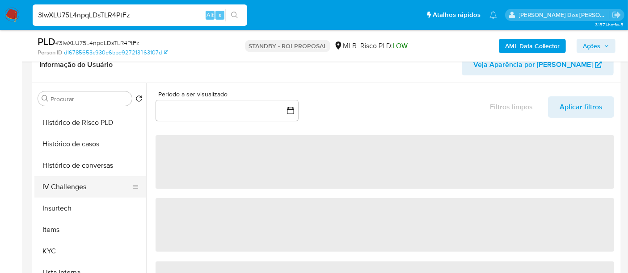
select select "10"
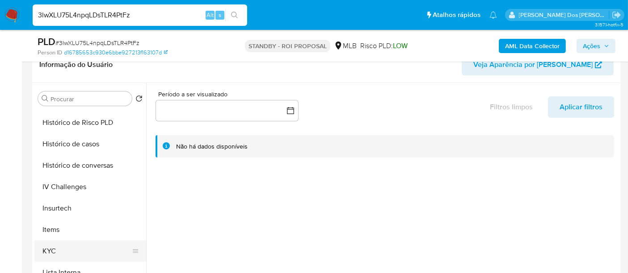
click at [50, 242] on button "KYC" at bounding box center [86, 251] width 105 height 21
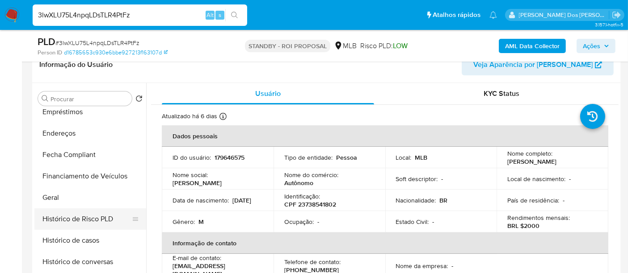
scroll to position [198, 0]
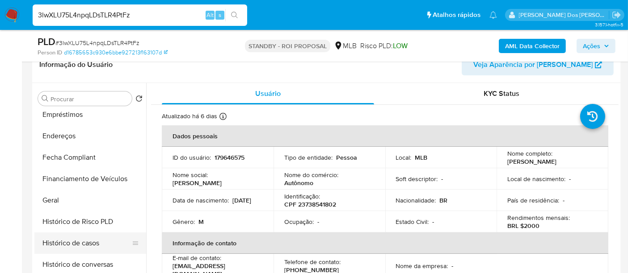
click at [75, 241] on button "Histórico de casos" at bounding box center [86, 243] width 105 height 21
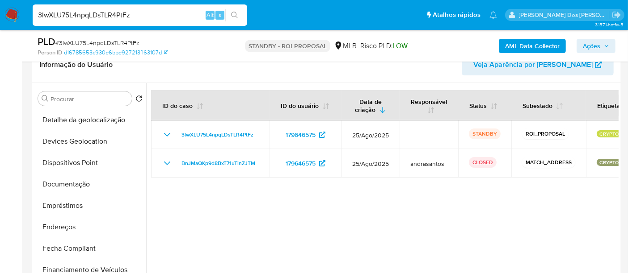
scroll to position [99, 0]
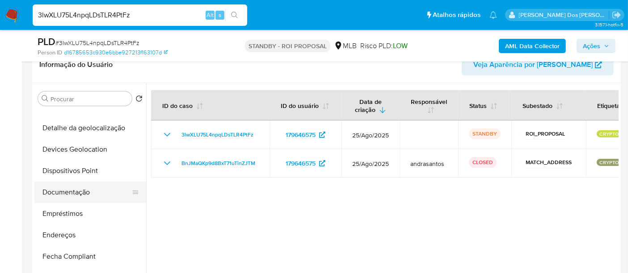
click at [84, 198] on button "Documentação" at bounding box center [86, 192] width 105 height 21
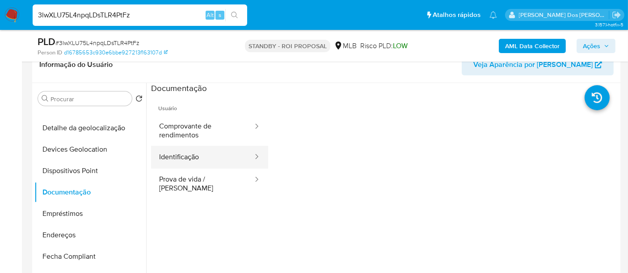
click at [191, 155] on button "Identificação" at bounding box center [202, 157] width 103 height 23
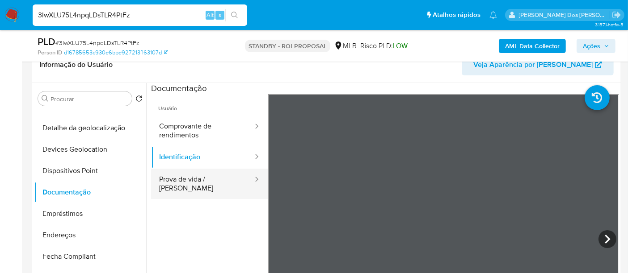
click at [204, 176] on button "Prova de vida / Selfie" at bounding box center [202, 184] width 103 height 30
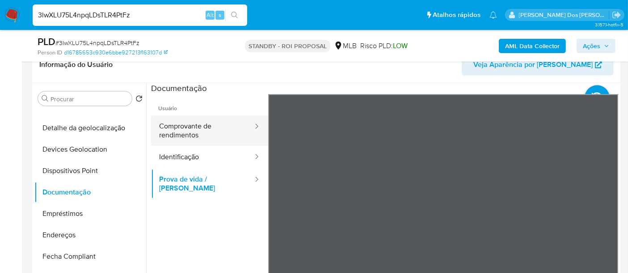
click at [190, 127] on button "Comprovante de rendimentos" at bounding box center [202, 131] width 103 height 30
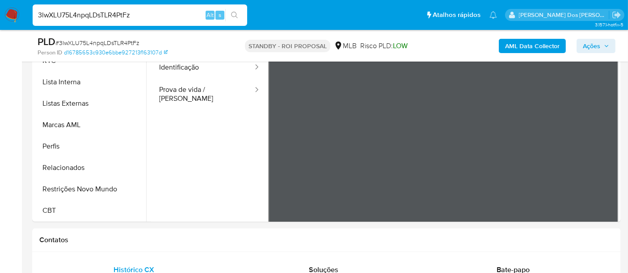
scroll to position [248, 0]
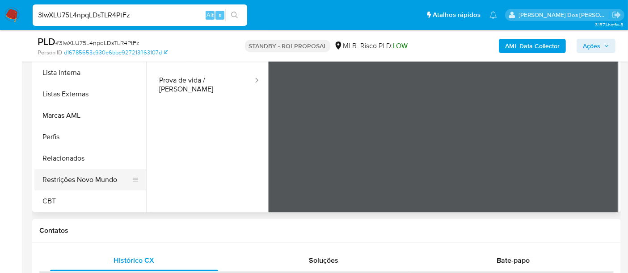
click at [107, 175] on button "Restrições Novo Mundo" at bounding box center [86, 179] width 105 height 21
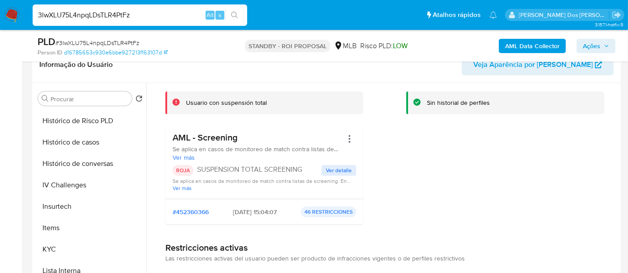
scroll to position [99, 0]
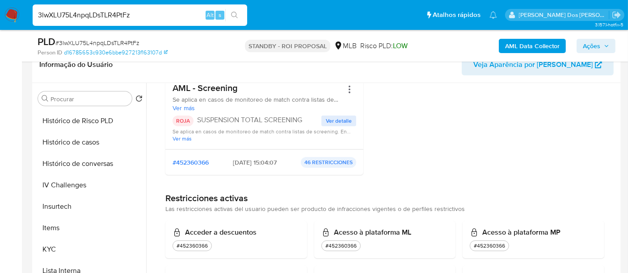
click at [328, 117] on span "Ver detalle" at bounding box center [339, 121] width 26 height 9
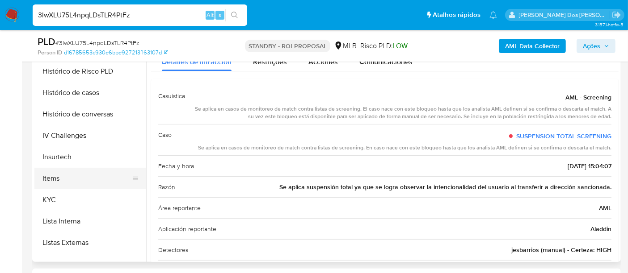
scroll to position [151, 0]
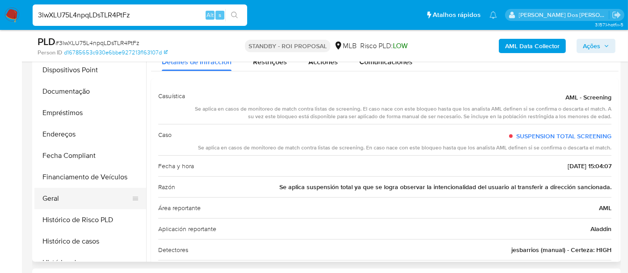
click at [54, 201] on button "Geral" at bounding box center [86, 198] width 105 height 21
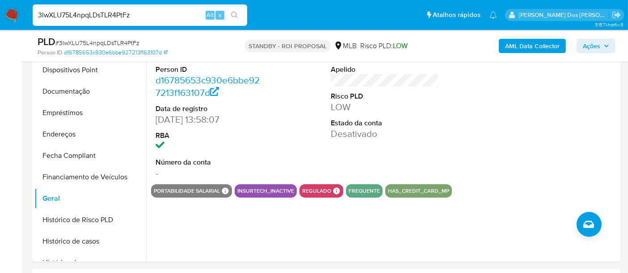
click at [139, 17] on input "3lwXLU75L4npqLDsTLR4PtFz" at bounding box center [140, 15] width 214 height 12
paste input "n92DHZuZtzRIYkJOueISMgj"
type input "n92DHZuZtzRIYkJOueISMgjz"
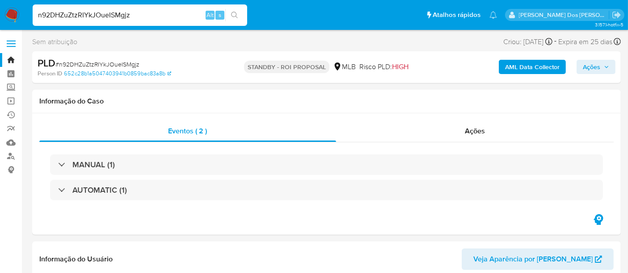
select select "10"
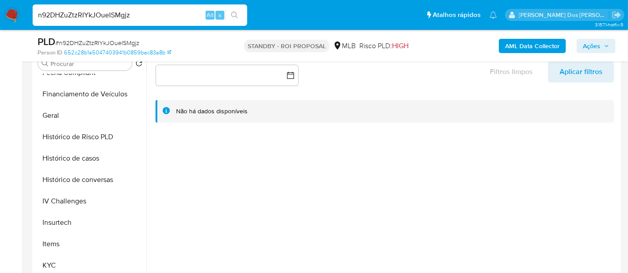
scroll to position [347, 0]
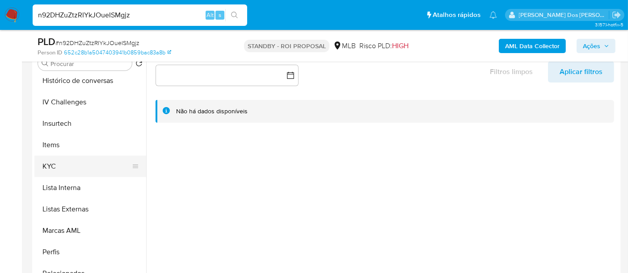
click at [47, 166] on button "KYC" at bounding box center [86, 166] width 105 height 21
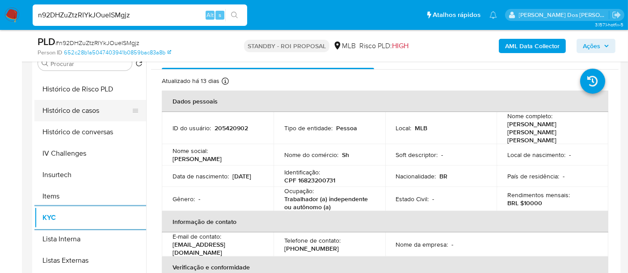
scroll to position [248, 0]
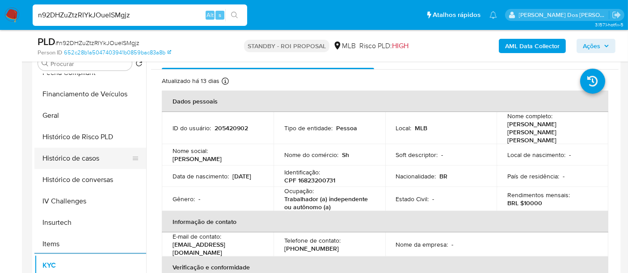
click at [97, 161] on button "Histórico de casos" at bounding box center [86, 158] width 105 height 21
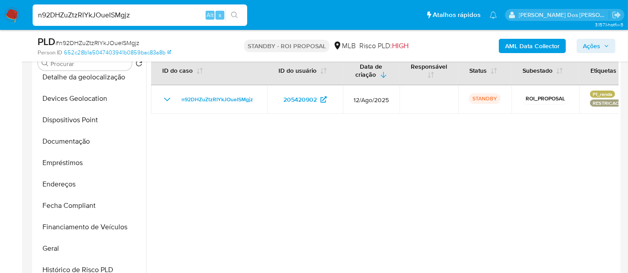
scroll to position [99, 0]
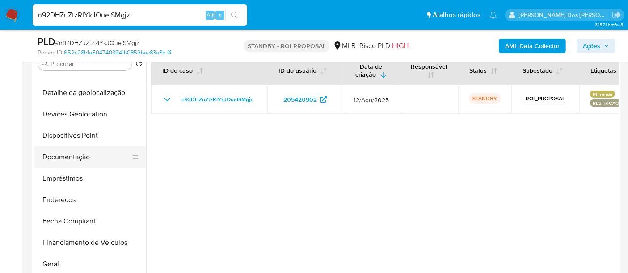
click at [77, 157] on button "Documentação" at bounding box center [86, 157] width 105 height 21
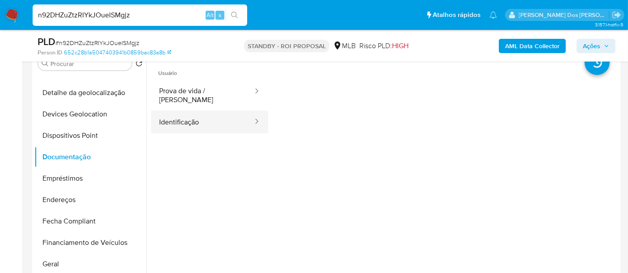
click at [172, 118] on button "Identificação" at bounding box center [202, 122] width 103 height 23
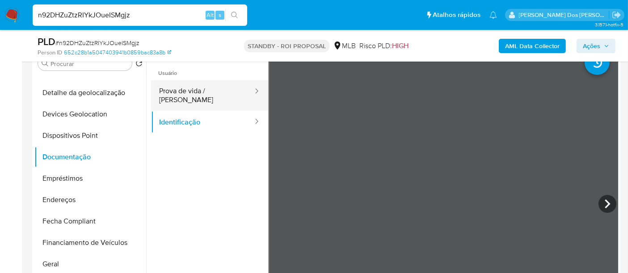
click at [228, 92] on button "Prova de vida / Selfie" at bounding box center [202, 95] width 103 height 30
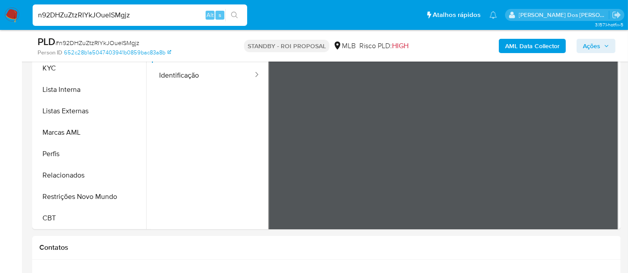
scroll to position [297, 0]
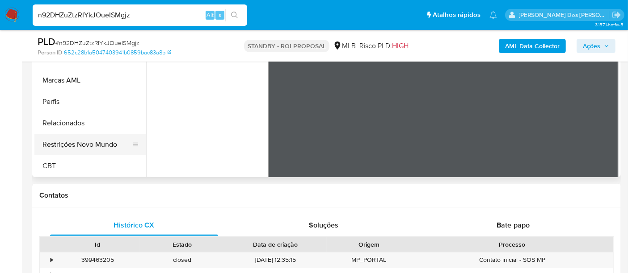
click at [88, 143] on button "Restrições Novo Mundo" at bounding box center [86, 144] width 105 height 21
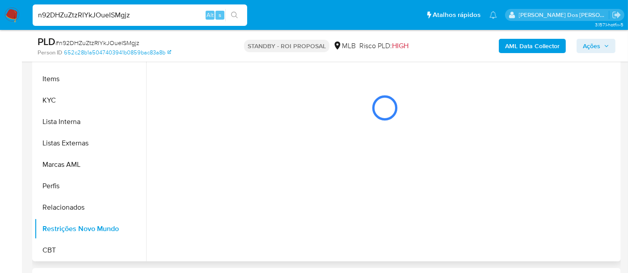
scroll to position [198, 0]
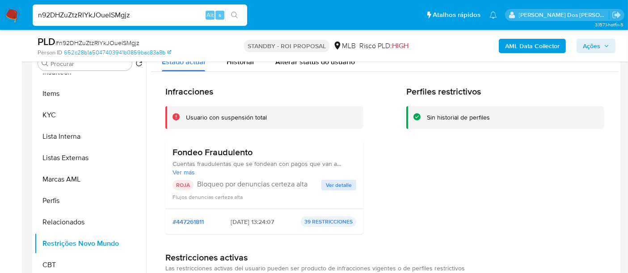
click at [339, 185] on span "Ver detalle" at bounding box center [339, 185] width 26 height 9
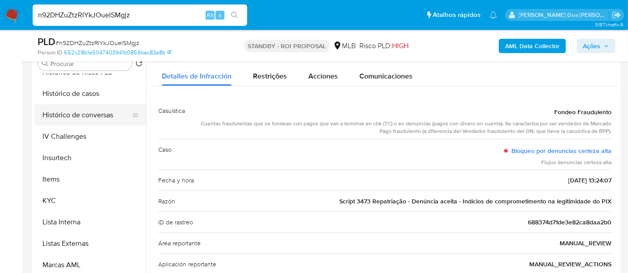
scroll to position [250, 0]
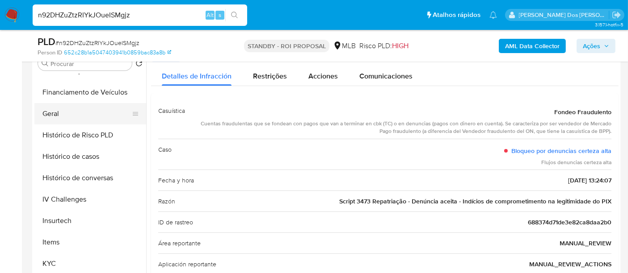
click at [54, 117] on button "Geral" at bounding box center [86, 113] width 105 height 21
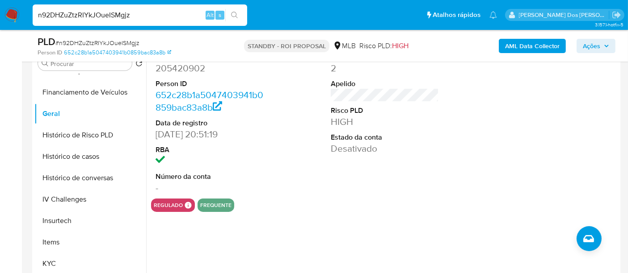
click at [126, 16] on input "n92DHZuZtzRIYkJOueISMgjz" at bounding box center [140, 15] width 214 height 12
paste input "wGJzcHN9gtmRwjgPnmUiWQEQ"
type input "wGJzcHN9gtmRwjgPnmUiWQEQ"
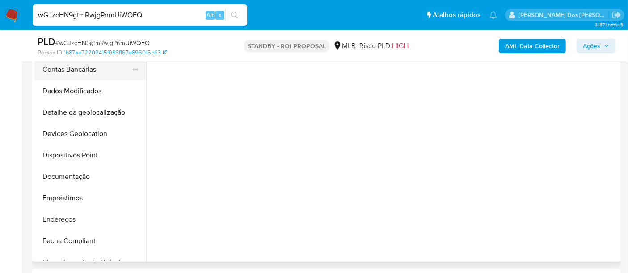
scroll to position [248, 0]
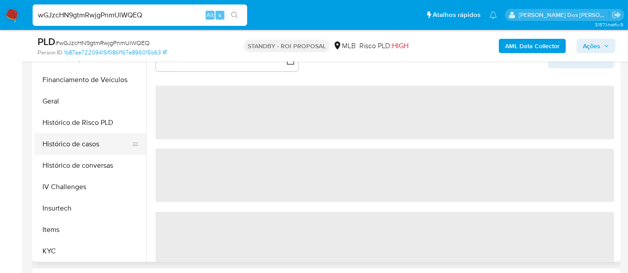
select select "10"
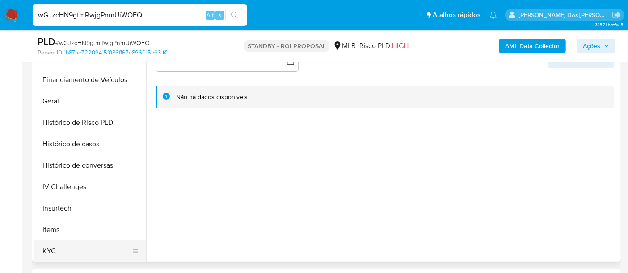
click at [50, 249] on button "KYC" at bounding box center [86, 251] width 105 height 21
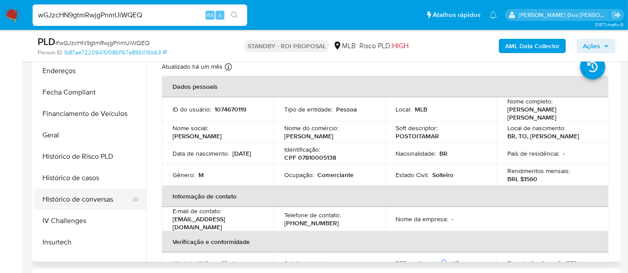
scroll to position [198, 0]
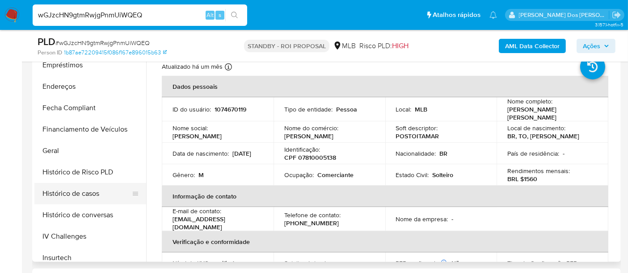
click at [70, 193] on button "Histórico de casos" at bounding box center [86, 193] width 105 height 21
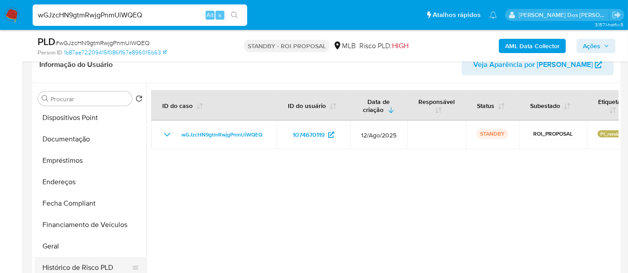
scroll to position [99, 0]
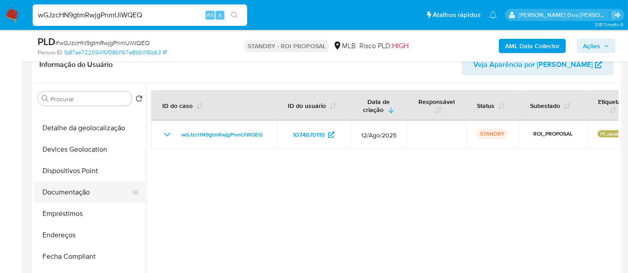
click at [75, 194] on button "Documentação" at bounding box center [86, 192] width 105 height 21
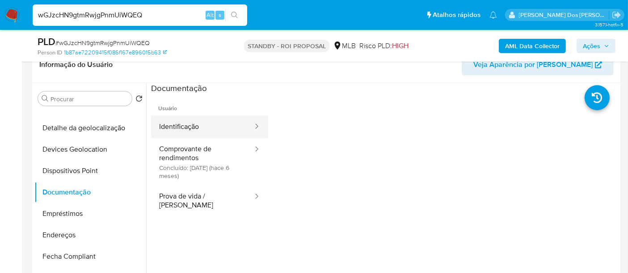
click at [208, 127] on button "Identificação" at bounding box center [202, 127] width 103 height 23
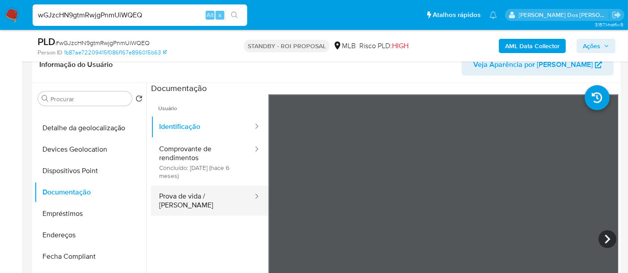
click at [195, 193] on button "Prova de vida / Selfie" at bounding box center [202, 201] width 103 height 30
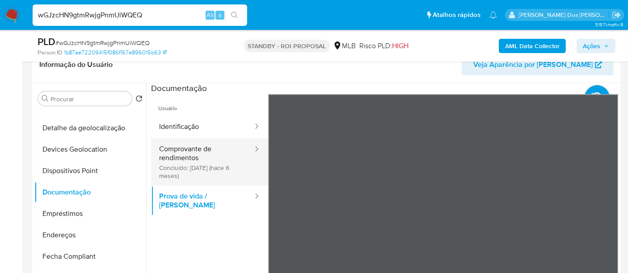
click at [169, 156] on button "Comprovante de rendimentos Concluído: 25/02/2025 (hace 6 meses)" at bounding box center [202, 161] width 103 height 47
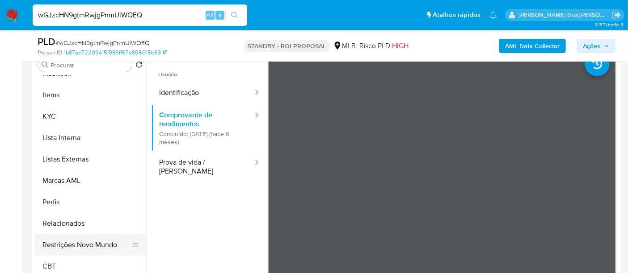
scroll to position [198, 0]
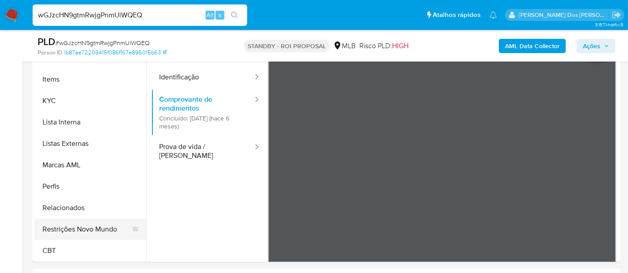
click at [90, 228] on button "Restrições Novo Mundo" at bounding box center [86, 229] width 105 height 21
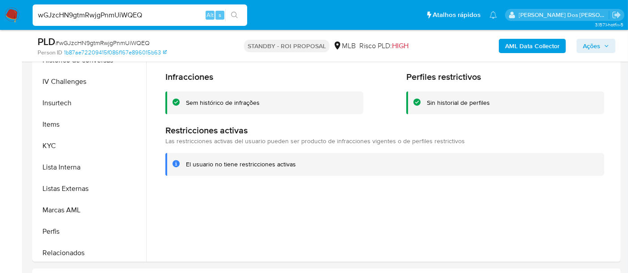
scroll to position [200, 0]
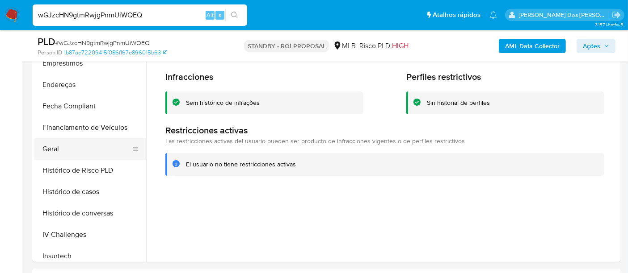
click at [48, 147] on button "Geral" at bounding box center [86, 148] width 105 height 21
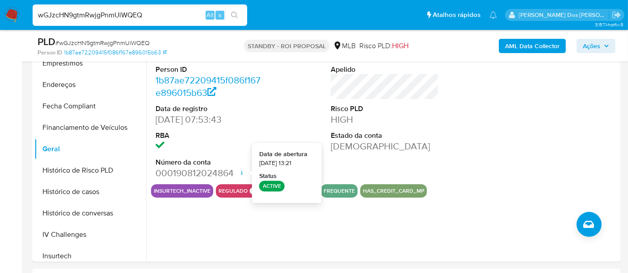
click at [118, 18] on input "wGJzcHN9gtmRwjgPnmUiWQEQ" at bounding box center [140, 15] width 214 height 12
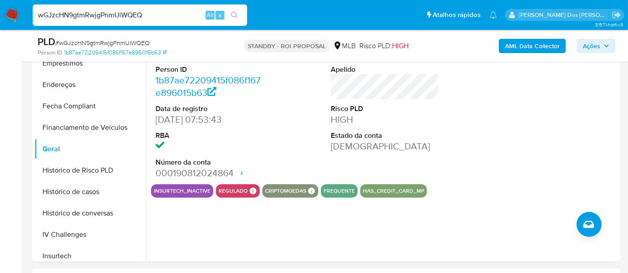
click at [118, 17] on input "wGJzcHN9gtmRwjgPnmUiWQEQ" at bounding box center [140, 15] width 214 height 12
paste input "OVLzh0H4jba6fBZBNfkBy9eO"
type input "OVLzh0H4jba6fBZBNfkBy9eO"
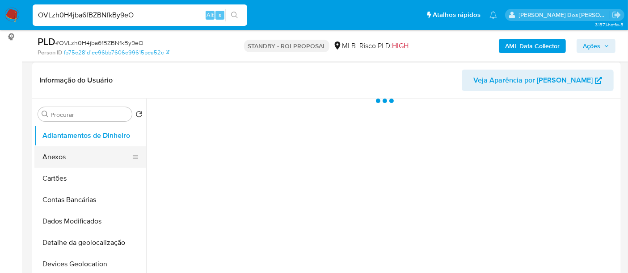
scroll to position [149, 0]
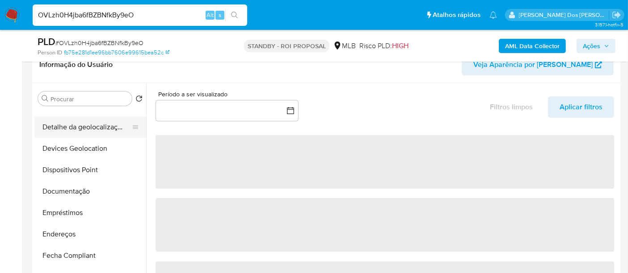
select select "10"
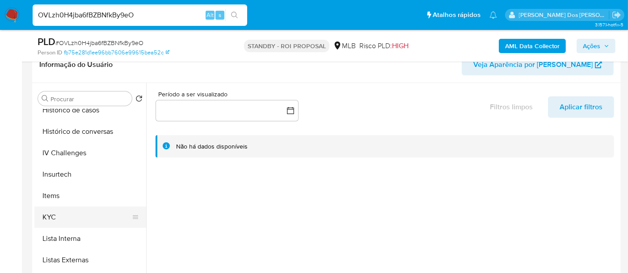
scroll to position [347, 0]
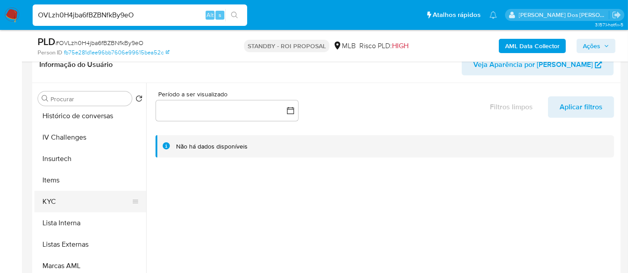
click at [56, 194] on button "KYC" at bounding box center [86, 201] width 105 height 21
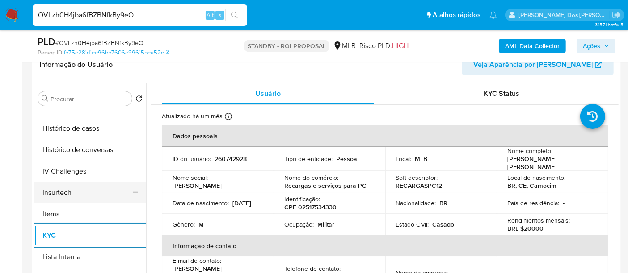
scroll to position [297, 0]
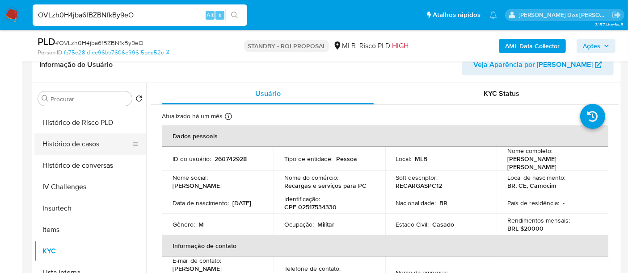
click at [80, 146] on button "Histórico de casos" at bounding box center [86, 144] width 105 height 21
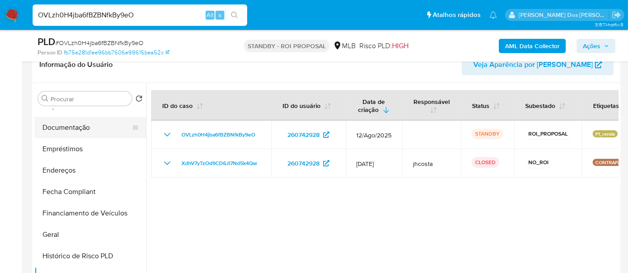
scroll to position [149, 0]
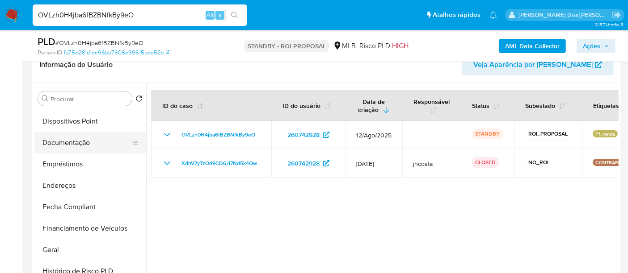
drag, startPoint x: 70, startPoint y: 140, endPoint x: 139, endPoint y: 146, distance: 69.1
click at [71, 140] on button "Documentação" at bounding box center [86, 142] width 105 height 21
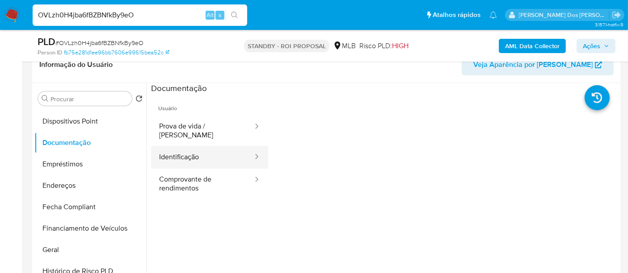
click at [187, 152] on button "Identificação" at bounding box center [202, 157] width 103 height 23
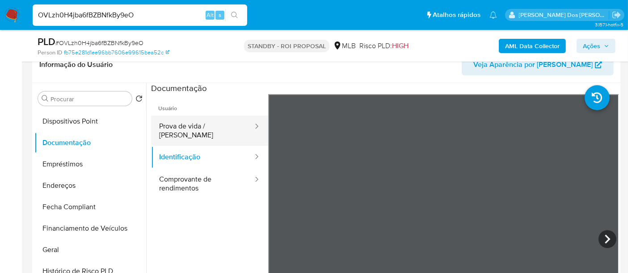
click at [194, 127] on button "Prova de vida / Selfie" at bounding box center [202, 131] width 103 height 30
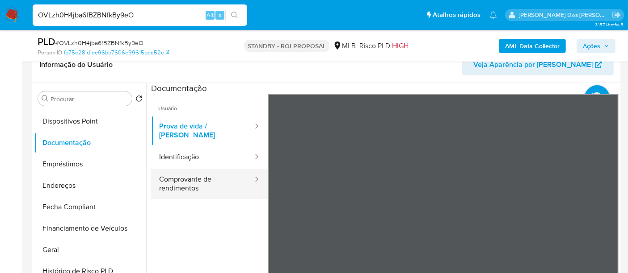
click at [182, 176] on button "Comprovante de rendimentos" at bounding box center [202, 184] width 103 height 30
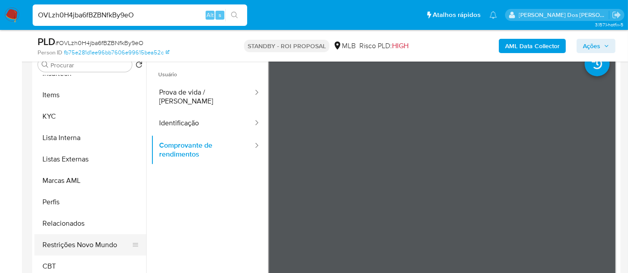
scroll to position [198, 0]
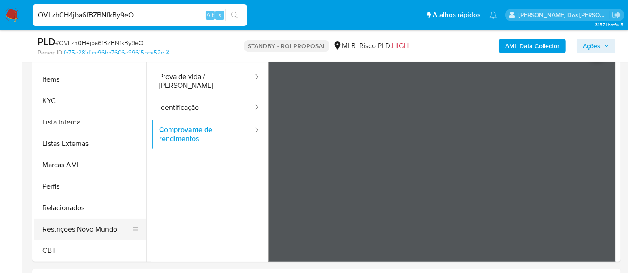
click at [96, 230] on button "Restrições Novo Mundo" at bounding box center [86, 229] width 105 height 21
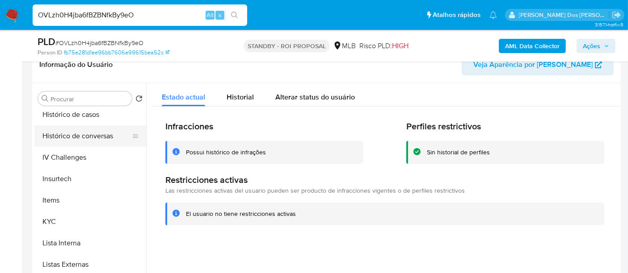
scroll to position [250, 0]
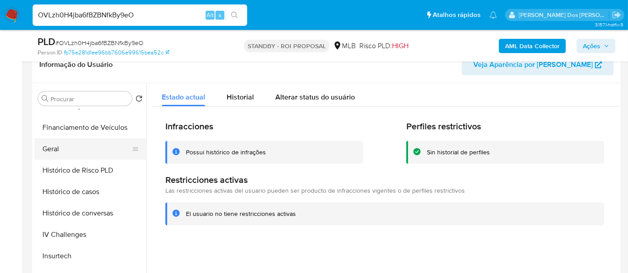
click at [51, 149] on button "Geral" at bounding box center [86, 148] width 105 height 21
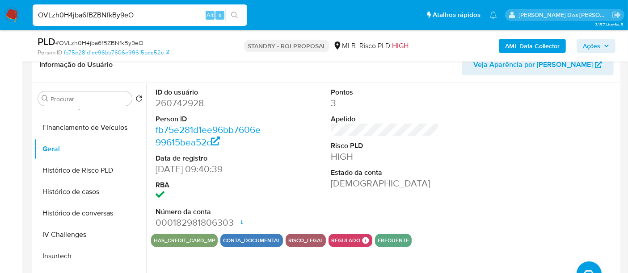
click at [112, 17] on input "OVLzh0H4jba6fBZBNfkBy9eO" at bounding box center [140, 15] width 214 height 12
click at [113, 17] on input "OVLzh0H4jba6fBZBNfkBy9eO" at bounding box center [140, 15] width 214 height 12
paste input "5bSnlufnHVql05M4dsdYis3M"
type input "5bSnlufnHVql05M4dsdYis3M"
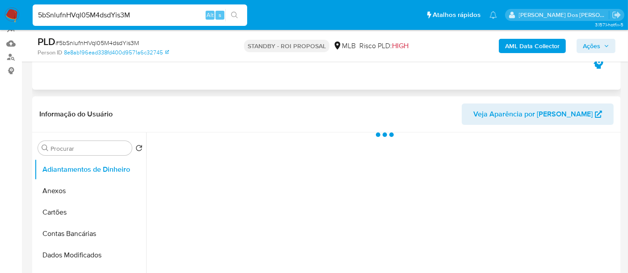
scroll to position [248, 0]
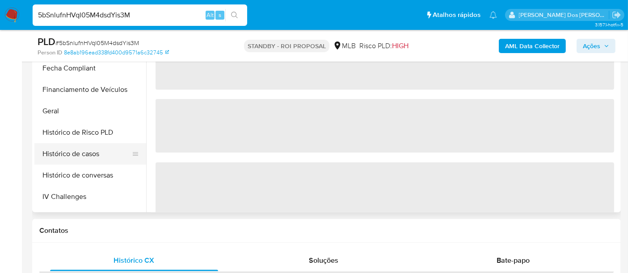
select select "10"
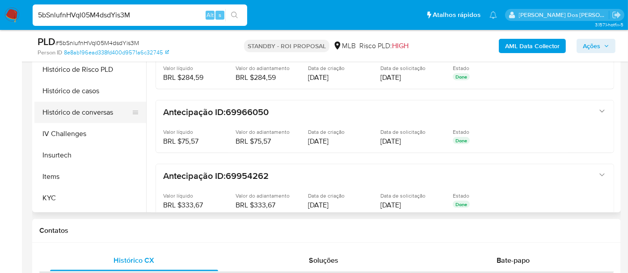
scroll to position [297, 0]
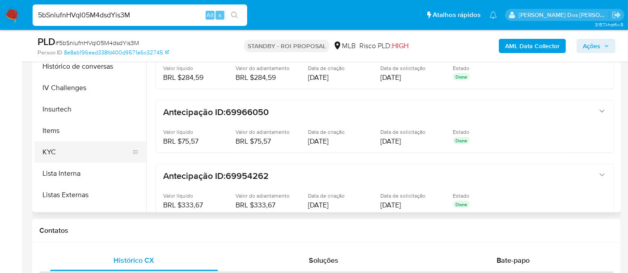
click at [50, 151] on button "KYC" at bounding box center [86, 152] width 105 height 21
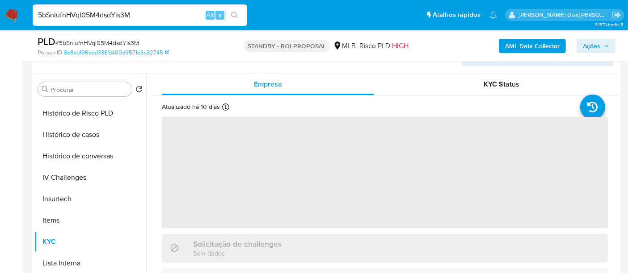
scroll to position [149, 0]
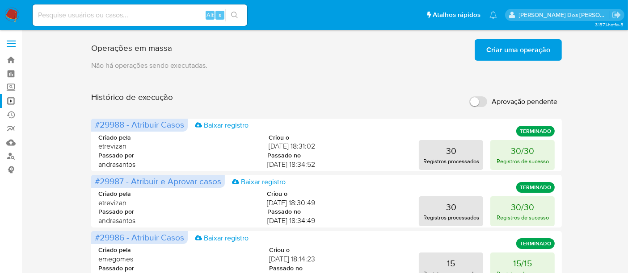
click at [136, 18] on input at bounding box center [140, 15] width 214 height 12
paste input "162215261"
type input "162215261"
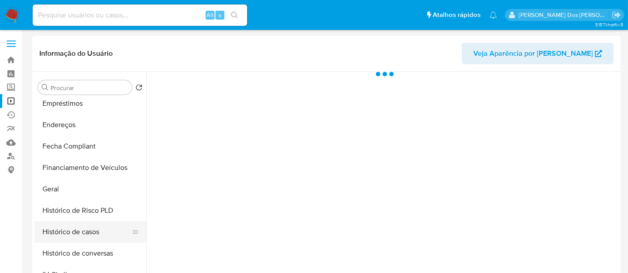
scroll to position [248, 0]
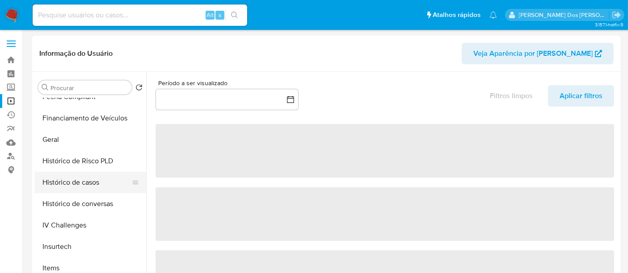
click at [64, 181] on button "Histórico de casos" at bounding box center [86, 182] width 105 height 21
select select "10"
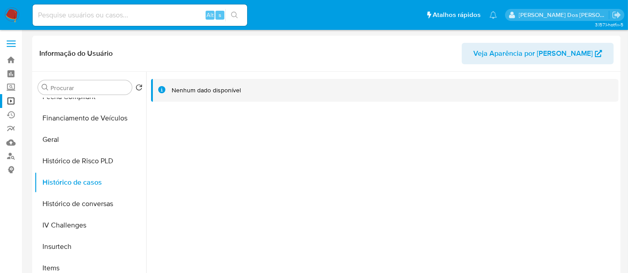
click at [130, 12] on input at bounding box center [140, 15] width 214 height 12
paste input "1751965213"
type input "1751965213"
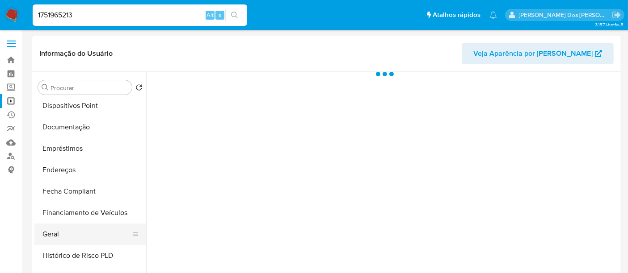
scroll to position [248, 0]
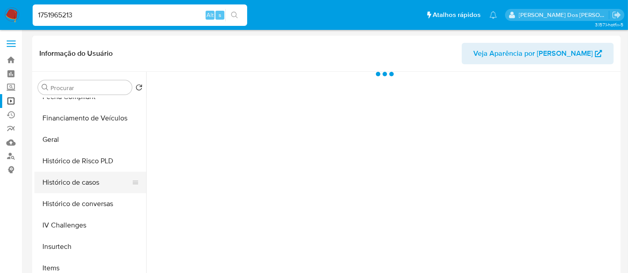
click at [78, 186] on button "Histórico de casos" at bounding box center [86, 182] width 105 height 21
select select "10"
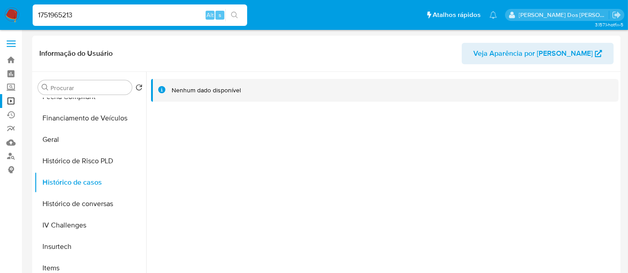
click at [128, 12] on input "1751965213" at bounding box center [140, 15] width 214 height 12
paste input "80409205"
type input "1780409205"
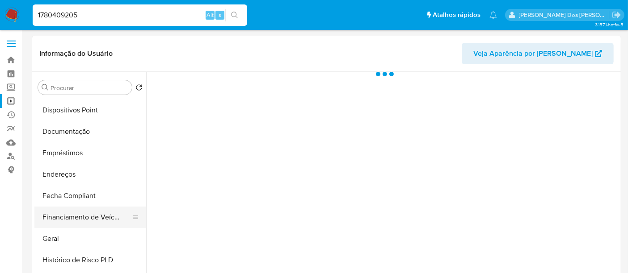
scroll to position [297, 0]
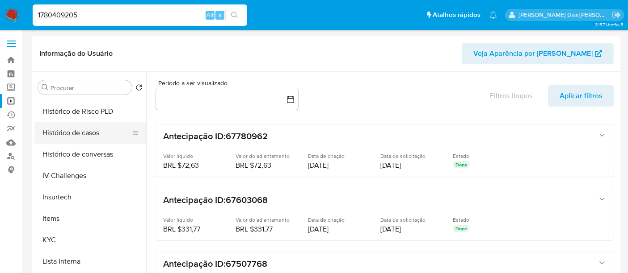
click at [81, 135] on button "Histórico de casos" at bounding box center [86, 132] width 105 height 21
select select "10"
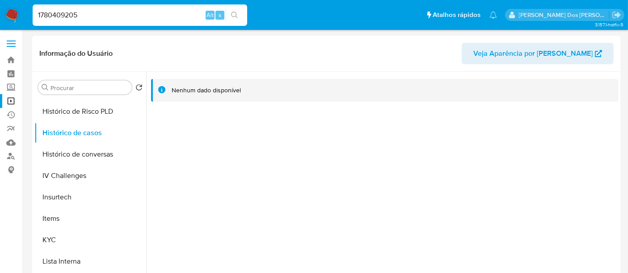
click at [104, 17] on input "1780409205" at bounding box center [140, 15] width 214 height 12
paste input "239651614"
type input "1239651614"
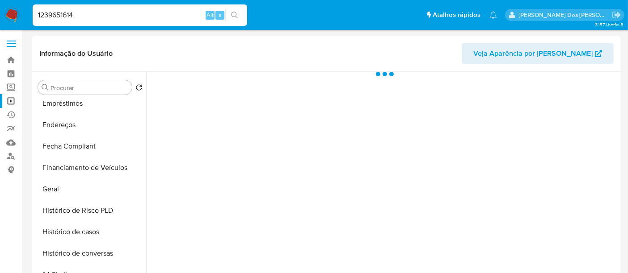
scroll to position [248, 0]
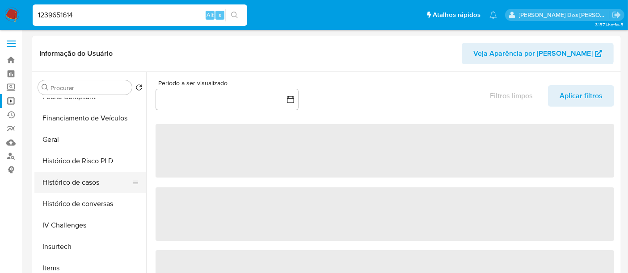
click at [74, 185] on button "Histórico de casos" at bounding box center [86, 182] width 105 height 21
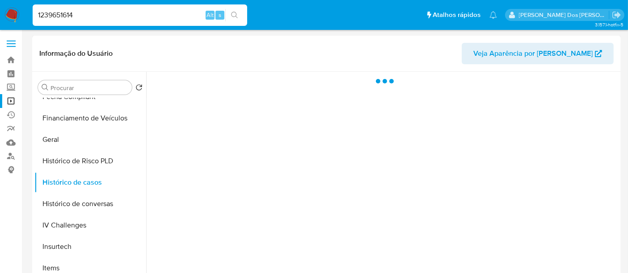
select select "10"
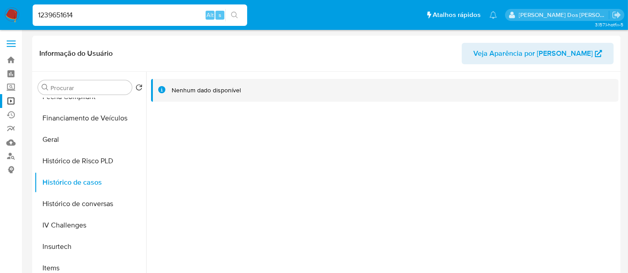
click at [126, 14] on input "1239651614" at bounding box center [140, 15] width 214 height 12
paste input "2281343468"
type input "2281343468"
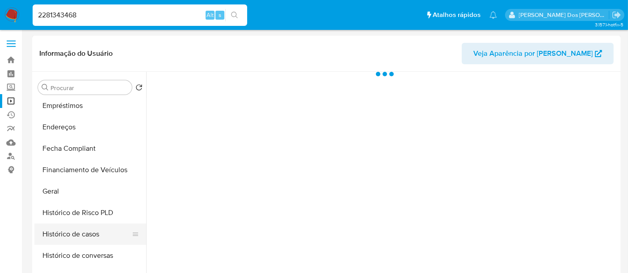
scroll to position [248, 0]
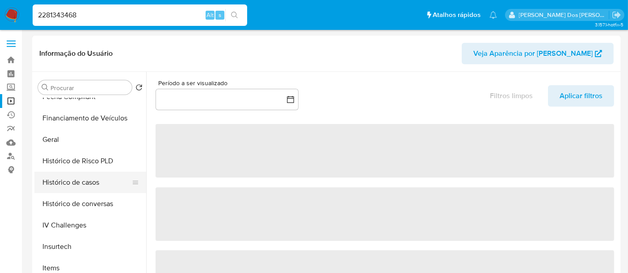
click at [78, 184] on button "Histórico de casos" at bounding box center [86, 182] width 105 height 21
select select "10"
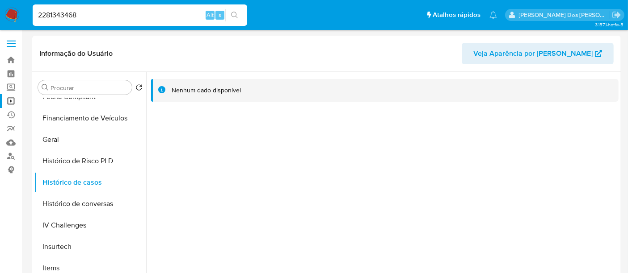
click at [126, 12] on input "2281343468" at bounding box center [140, 15] width 214 height 12
paste input "091654460"
type input "2091654460"
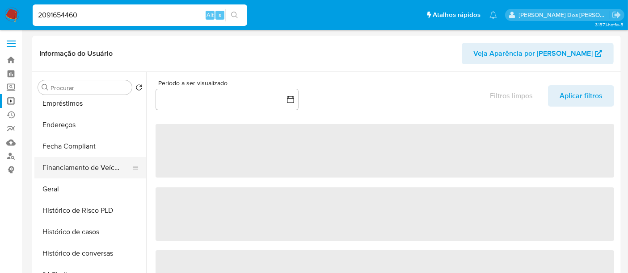
select select "10"
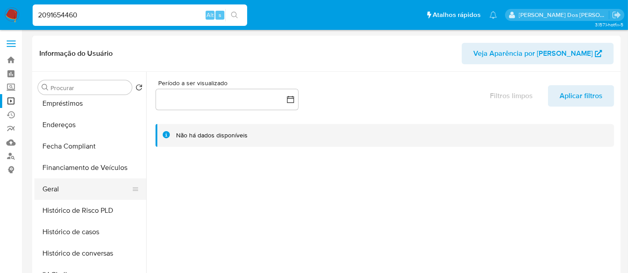
scroll to position [248, 0]
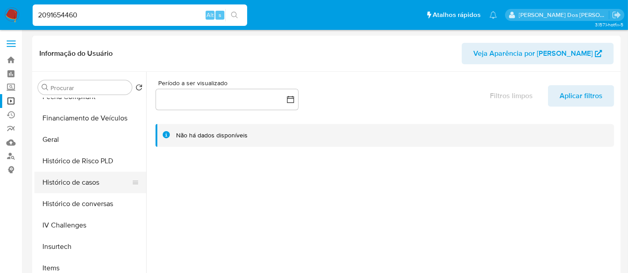
click at [80, 184] on button "Histórico de casos" at bounding box center [86, 182] width 105 height 21
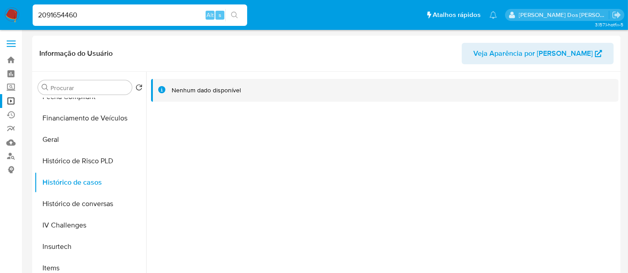
click at [113, 16] on input "2091654460" at bounding box center [140, 15] width 214 height 12
paste input "78196198"
type input "278196198"
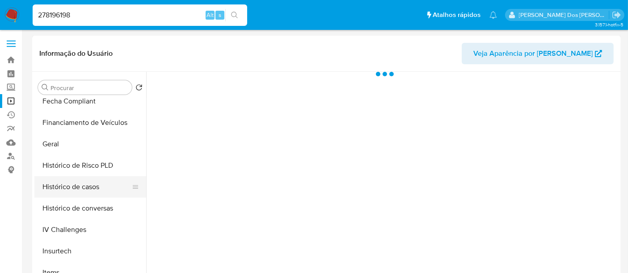
scroll to position [248, 0]
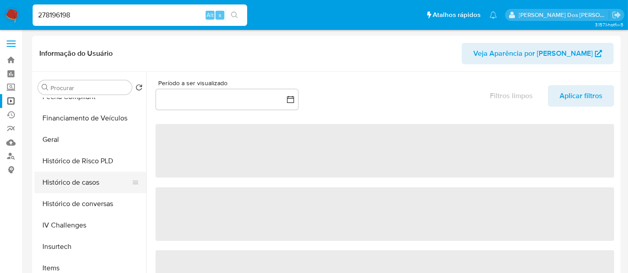
click at [92, 183] on button "Histórico de casos" at bounding box center [86, 182] width 105 height 21
select select "10"
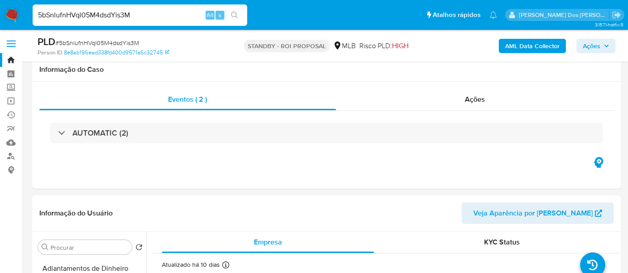
select select "10"
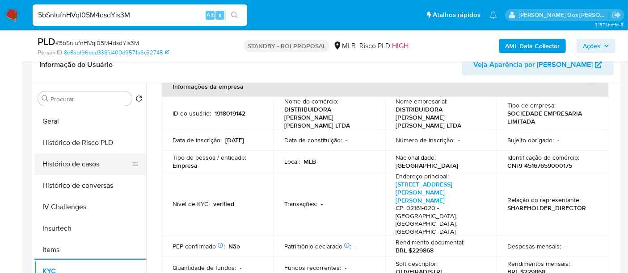
scroll to position [248, 0]
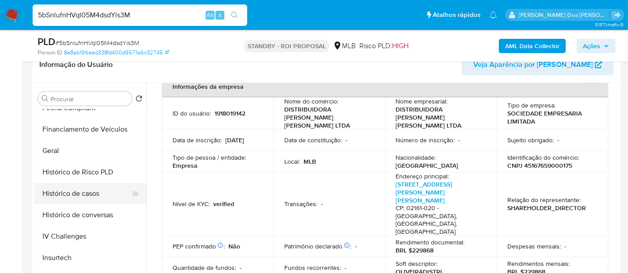
click at [84, 197] on button "Histórico de casos" at bounding box center [86, 193] width 105 height 21
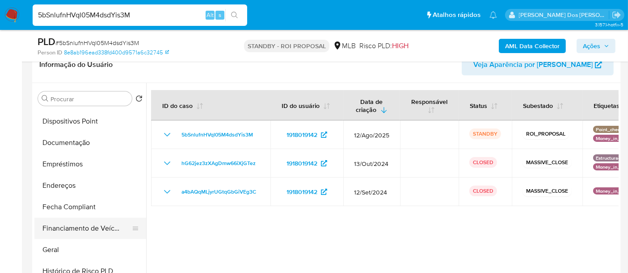
scroll to position [99, 0]
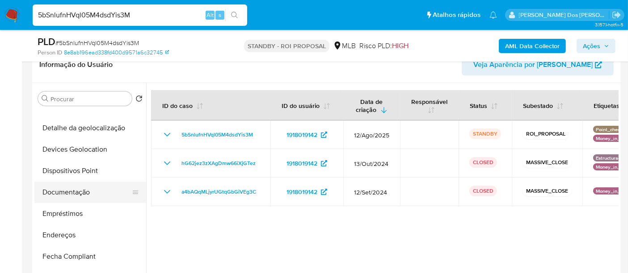
click at [91, 192] on button "Documentação" at bounding box center [86, 192] width 105 height 21
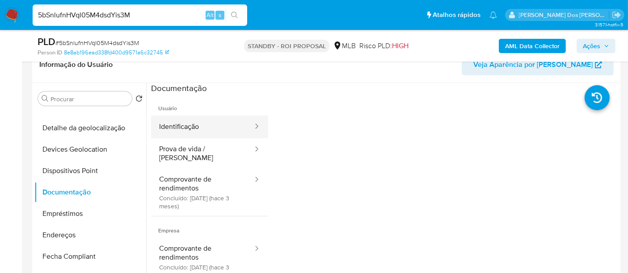
click at [187, 130] on button "Identificação" at bounding box center [202, 127] width 103 height 23
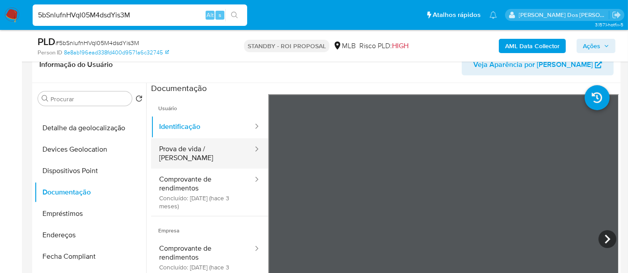
click at [219, 152] on button "Prova de vida / [PERSON_NAME]" at bounding box center [202, 153] width 103 height 30
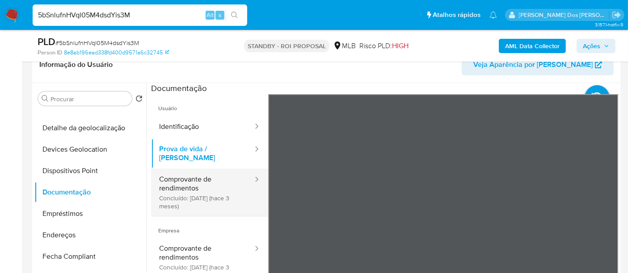
click at [199, 184] on button "Comprovante de rendimentos Concluído: [DATE] (hace 3 meses)" at bounding box center [202, 192] width 103 height 47
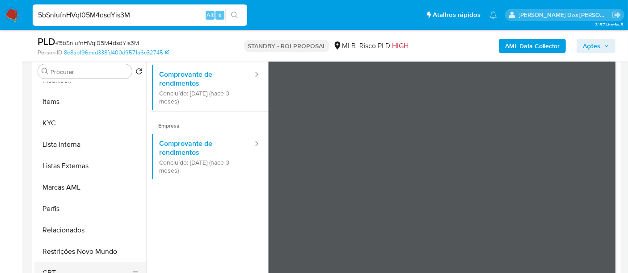
scroll to position [198, 0]
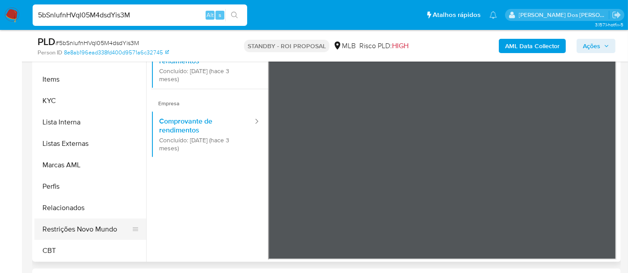
click at [92, 231] on button "Restrições Novo Mundo" at bounding box center [86, 229] width 105 height 21
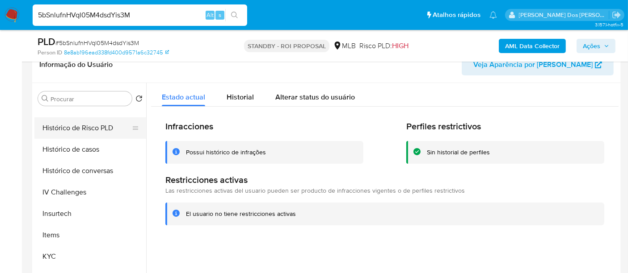
scroll to position [200, 0]
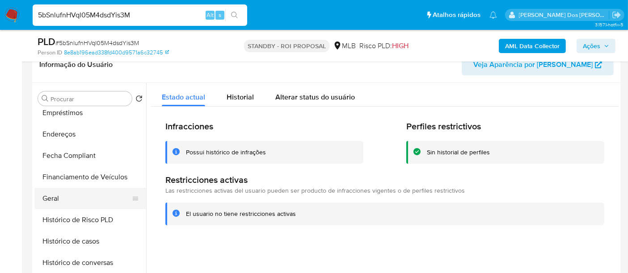
click at [52, 198] on button "Geral" at bounding box center [86, 198] width 105 height 21
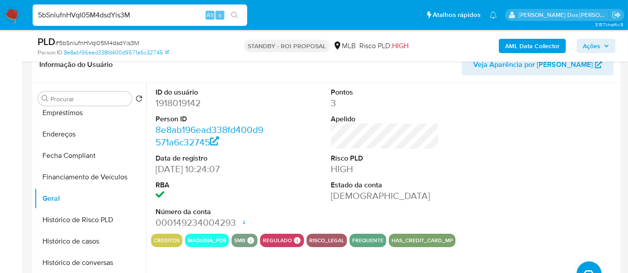
click at [92, 8] on div "5bSnlufnHVql05M4dsdYis3M Alt s" at bounding box center [140, 14] width 214 height 21
click at [90, 13] on input "5bSnlufnHVql05M4dsdYis3M" at bounding box center [140, 15] width 214 height 12
paste input "KZlK9Ij81deerFR43IOlQ7Pp"
type input "KZlK9Ij81deerFR43IOlQ7Pp"
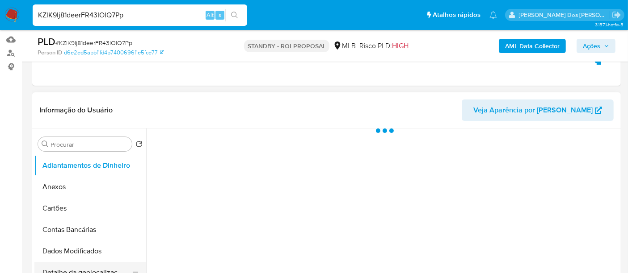
scroll to position [198, 0]
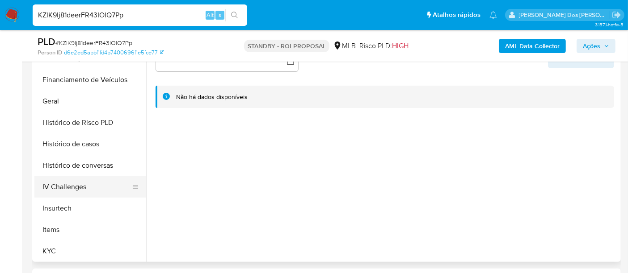
select select "10"
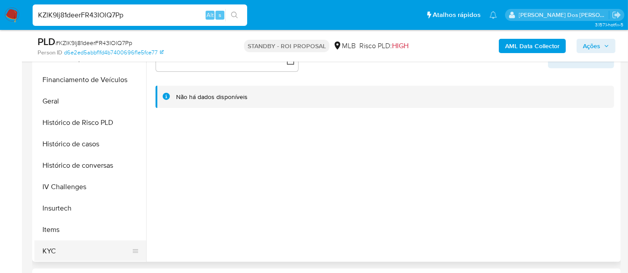
scroll to position [297, 0]
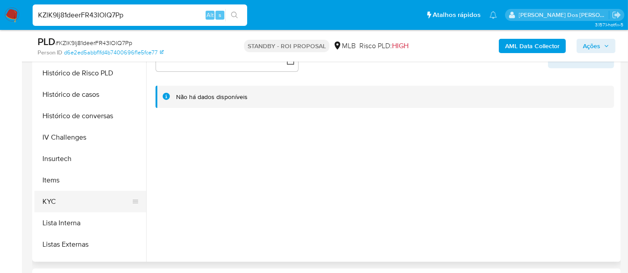
click at [50, 200] on button "KYC" at bounding box center [86, 201] width 105 height 21
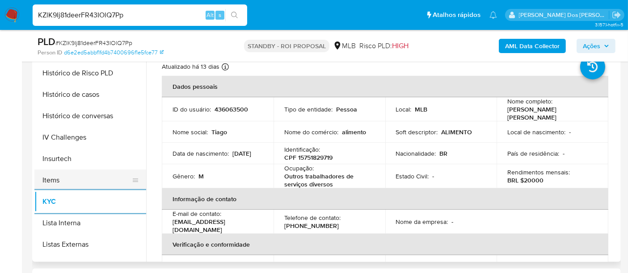
scroll to position [248, 0]
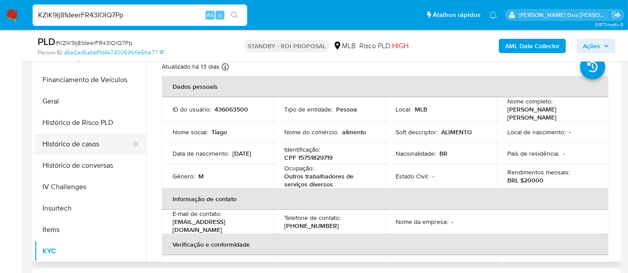
click at [87, 146] on button "Histórico de casos" at bounding box center [86, 144] width 105 height 21
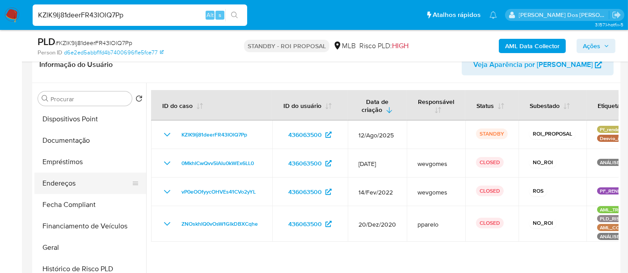
scroll to position [149, 0]
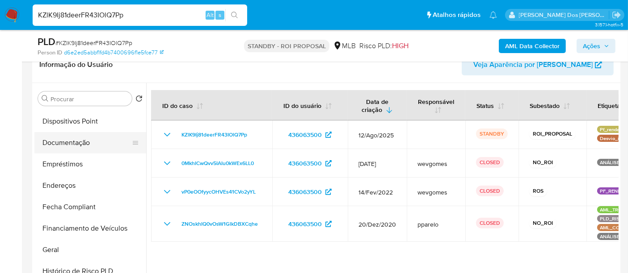
click at [75, 141] on button "Documentação" at bounding box center [86, 142] width 105 height 21
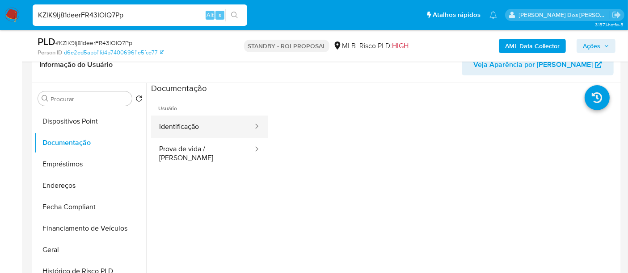
click at [196, 119] on button "Identificação" at bounding box center [202, 127] width 103 height 23
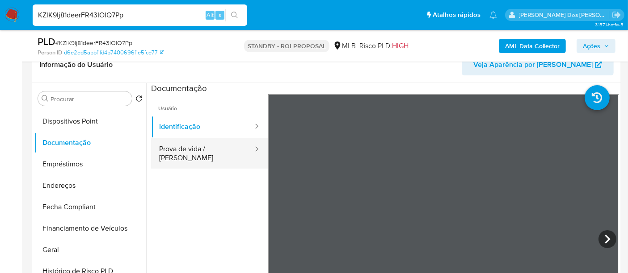
click at [219, 151] on button "Prova de vida / [PERSON_NAME]" at bounding box center [202, 153] width 103 height 30
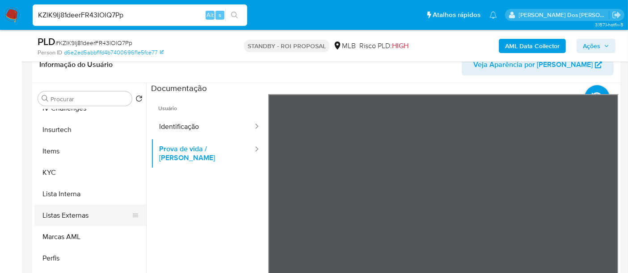
scroll to position [398, 0]
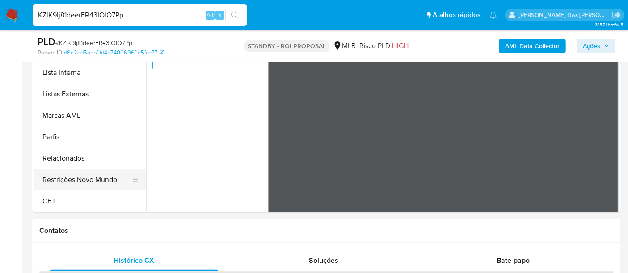
drag, startPoint x: 103, startPoint y: 178, endPoint x: 109, endPoint y: 177, distance: 6.3
click at [104, 178] on button "Restrições Novo Mundo" at bounding box center [86, 179] width 105 height 21
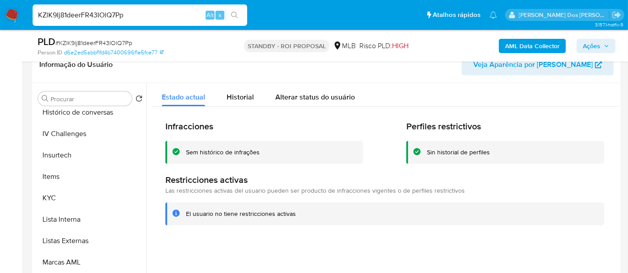
scroll to position [250, 0]
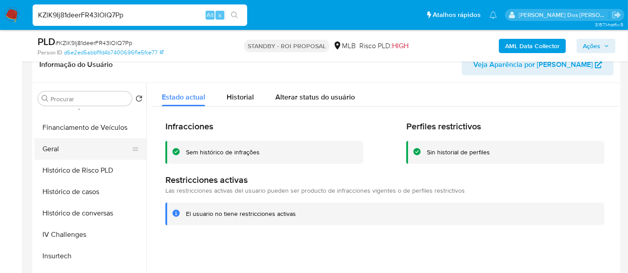
click at [52, 148] on button "Geral" at bounding box center [86, 148] width 105 height 21
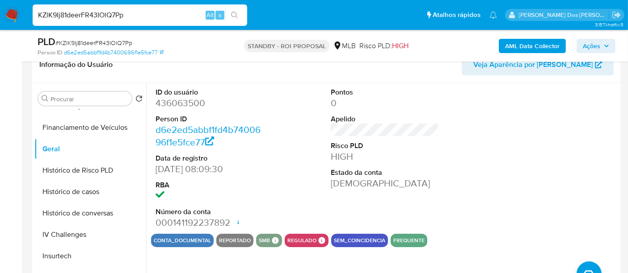
drag, startPoint x: 9, startPoint y: 10, endPoint x: 33, endPoint y: 10, distance: 23.7
click at [9, 10] on img at bounding box center [11, 15] width 15 height 15
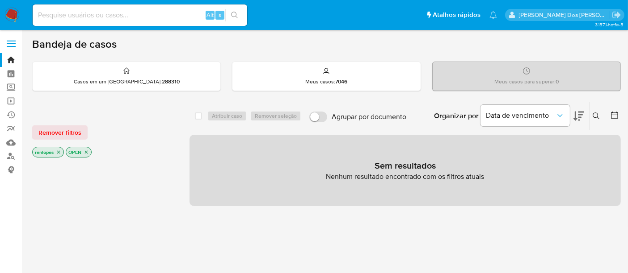
click at [110, 14] on input at bounding box center [140, 15] width 214 height 12
paste input "lrzswHteTKrf1PwOrSjHtN4c"
type input "lrzswHteTKrf1PwOrSjHtN4c"
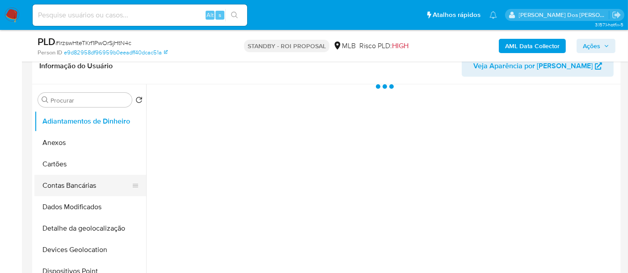
scroll to position [149, 0]
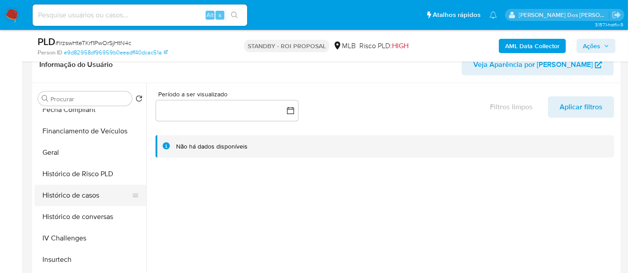
select select "10"
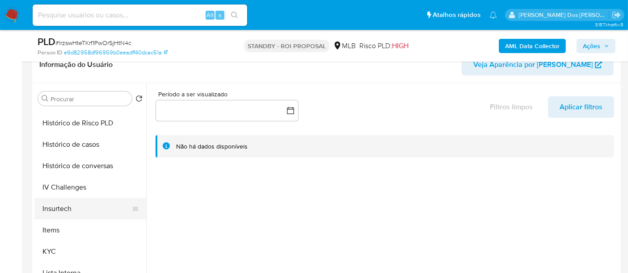
scroll to position [297, 0]
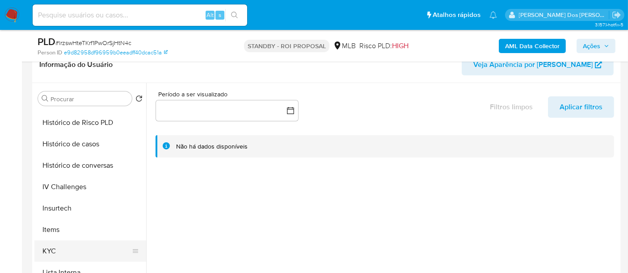
click at [50, 251] on button "KYC" at bounding box center [86, 251] width 105 height 21
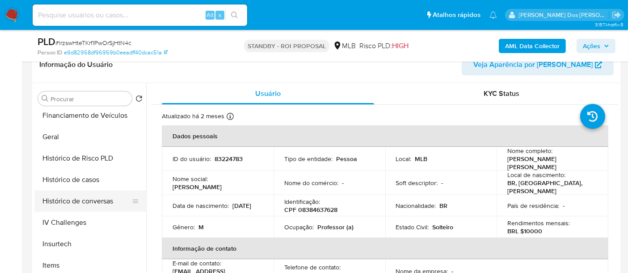
scroll to position [248, 0]
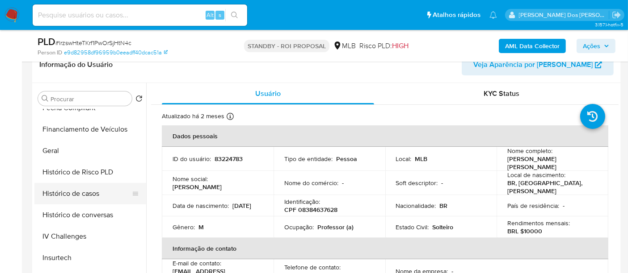
click at [77, 201] on button "Histórico de casos" at bounding box center [86, 193] width 105 height 21
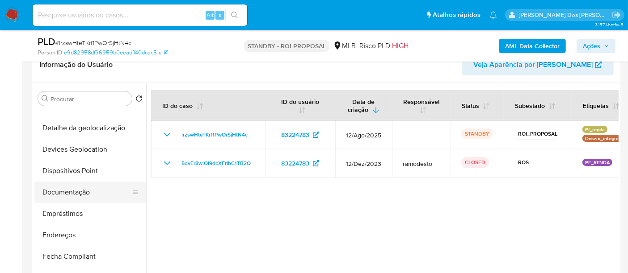
scroll to position [99, 0]
click at [69, 193] on button "Documentação" at bounding box center [86, 192] width 105 height 21
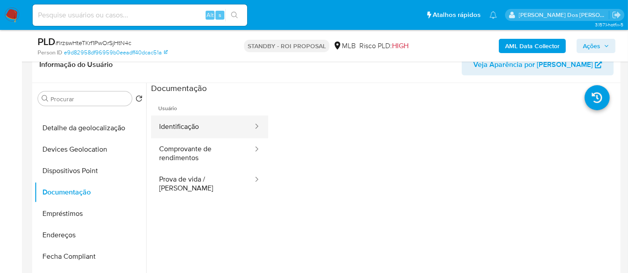
click at [190, 123] on button "Identificação" at bounding box center [202, 127] width 103 height 23
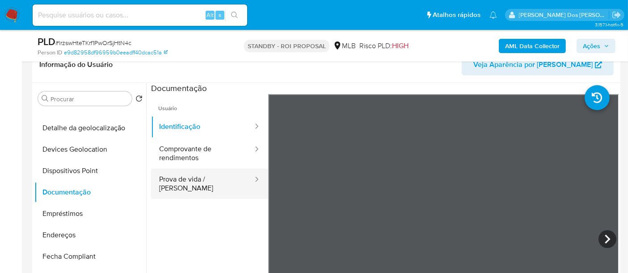
click at [196, 180] on button "Prova de vida / [PERSON_NAME]" at bounding box center [202, 184] width 103 height 30
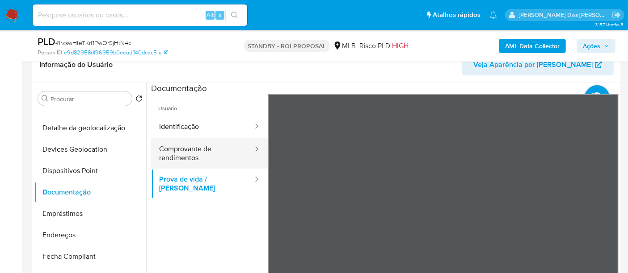
click at [193, 153] on button "Comprovante de rendimentos" at bounding box center [202, 153] width 103 height 30
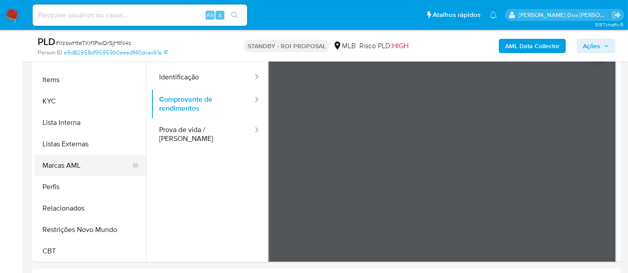
scroll to position [398, 0]
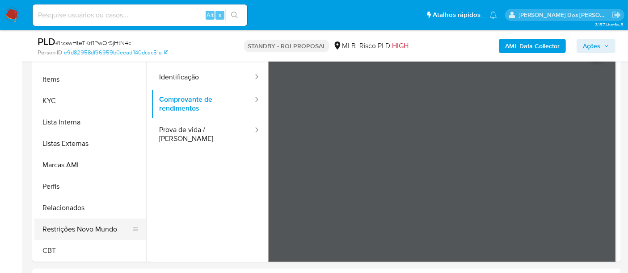
click at [94, 227] on button "Restrições Novo Mundo" at bounding box center [86, 229] width 105 height 21
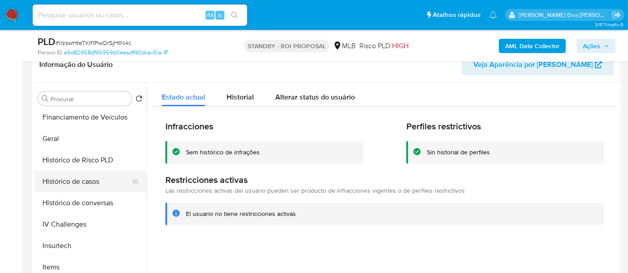
scroll to position [250, 0]
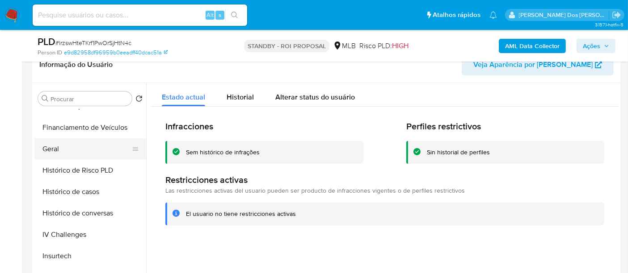
drag, startPoint x: 50, startPoint y: 151, endPoint x: 80, endPoint y: 150, distance: 29.9
click at [50, 150] on button "Geral" at bounding box center [86, 148] width 105 height 21
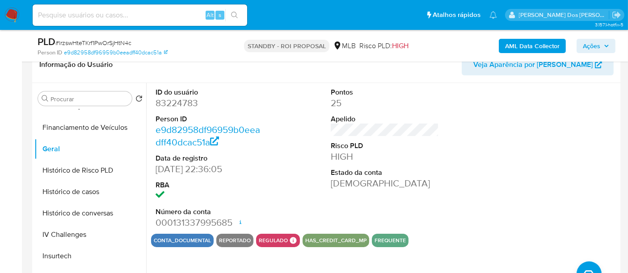
click at [92, 13] on input at bounding box center [140, 15] width 214 height 12
paste input "E90wsMK3tEKP4bsKpUI4nRuq"
type input "E90wsMK3tEKP4bsKpUI4nRuq"
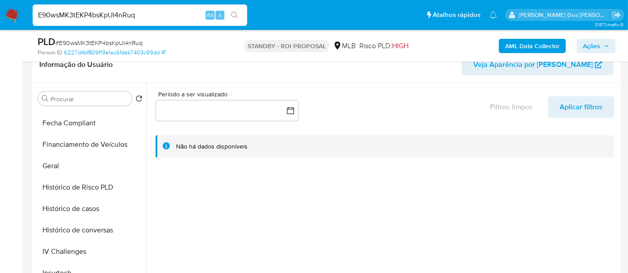
scroll to position [248, 0]
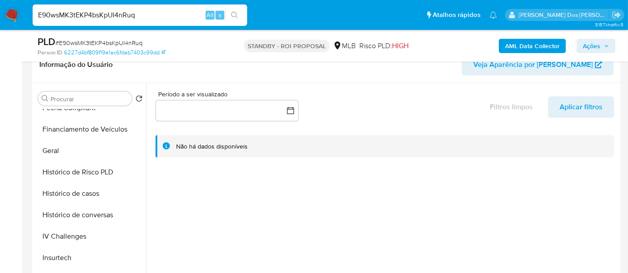
select select "10"
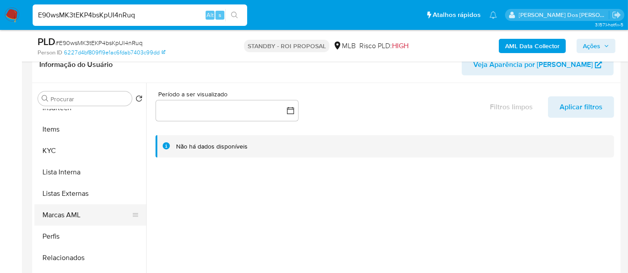
scroll to position [398, 0]
click at [49, 154] on button "KYC" at bounding box center [86, 150] width 105 height 21
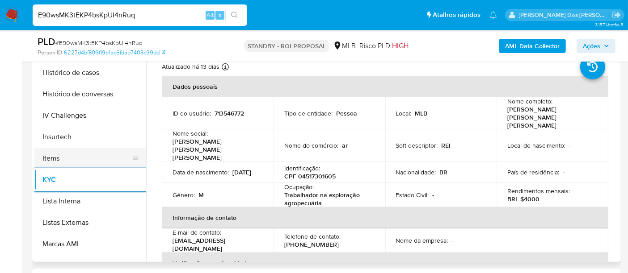
scroll to position [299, 0]
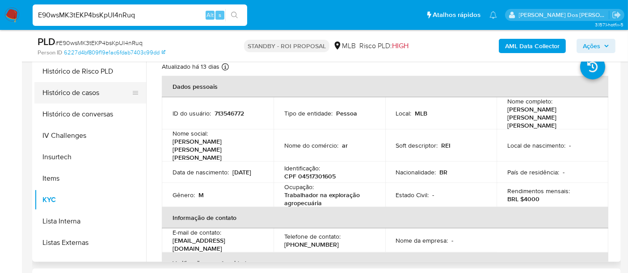
click at [84, 90] on button "Histórico de casos" at bounding box center [86, 92] width 105 height 21
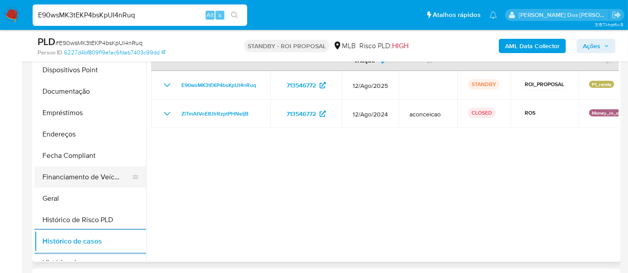
scroll to position [100, 0]
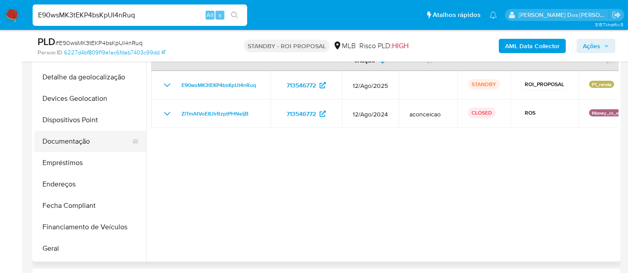
click at [86, 143] on button "Documentação" at bounding box center [86, 141] width 105 height 21
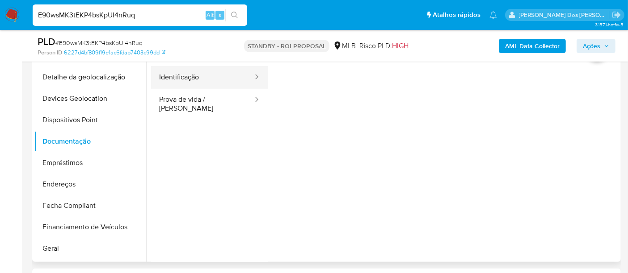
click at [191, 80] on button "Identificação" at bounding box center [202, 77] width 103 height 23
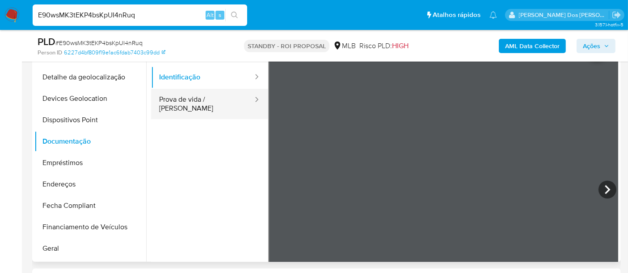
click at [226, 107] on button "Prova de vida / Selfie" at bounding box center [202, 104] width 103 height 30
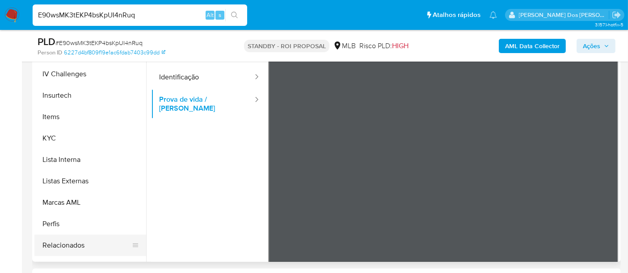
scroll to position [398, 0]
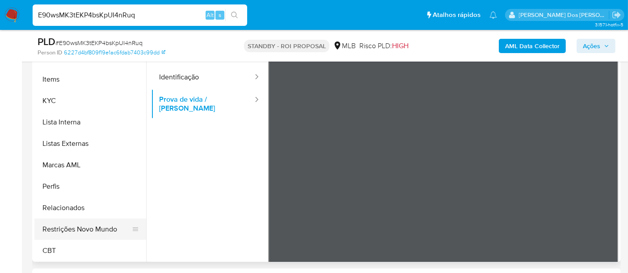
click at [98, 228] on button "Restrições Novo Mundo" at bounding box center [86, 229] width 105 height 21
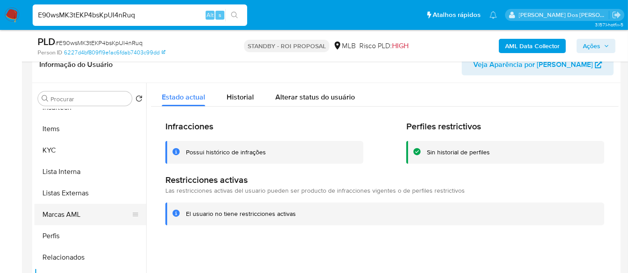
scroll to position [250, 0]
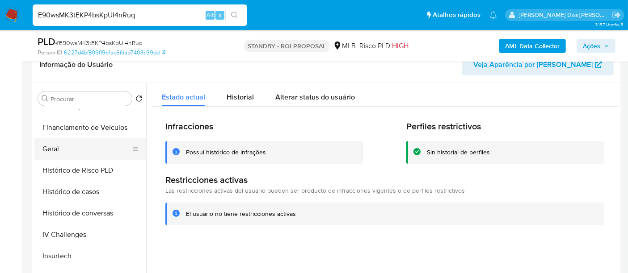
drag, startPoint x: 54, startPoint y: 149, endPoint x: 78, endPoint y: 147, distance: 23.7
click at [54, 149] on button "Geral" at bounding box center [86, 148] width 105 height 21
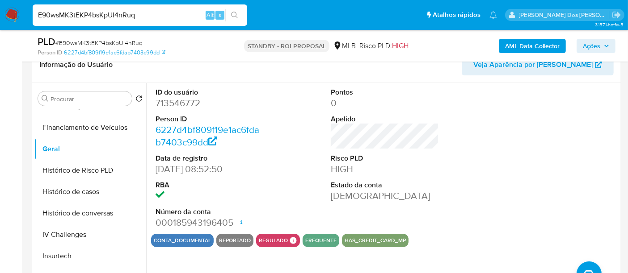
click at [75, 11] on input "E90wsMK3tEKP4bsKpUI4nRuq" at bounding box center [140, 15] width 214 height 12
paste input "BhIszEVCWQzWFJqncA6dKoIe"
type input "BhIszEVCWQzWFJqncA6dKoIe"
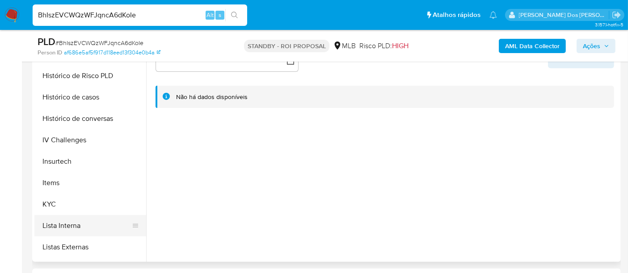
scroll to position [347, 0]
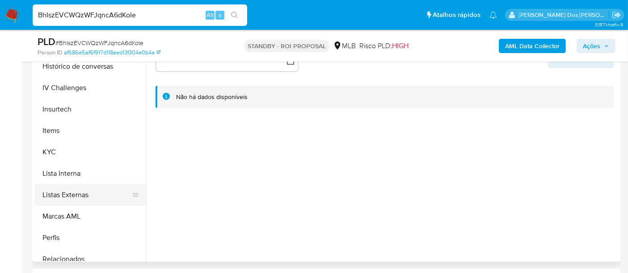
select select "10"
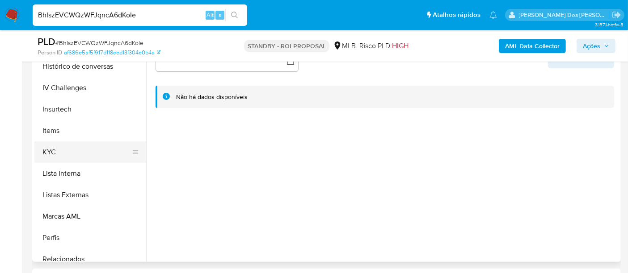
click at [48, 153] on button "KYC" at bounding box center [86, 152] width 105 height 21
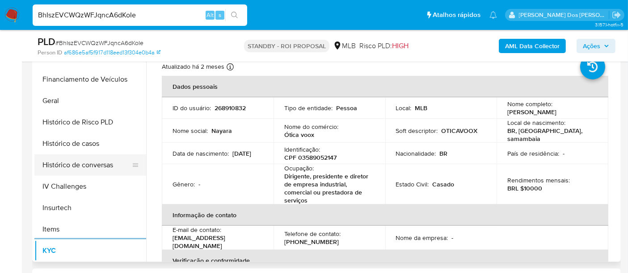
scroll to position [248, 0]
click at [87, 150] on button "Histórico de casos" at bounding box center [86, 144] width 105 height 21
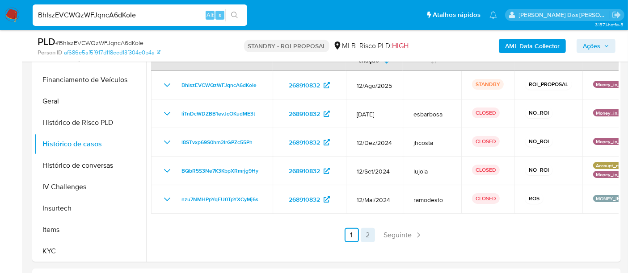
click at [368, 235] on link "2" at bounding box center [367, 235] width 14 height 14
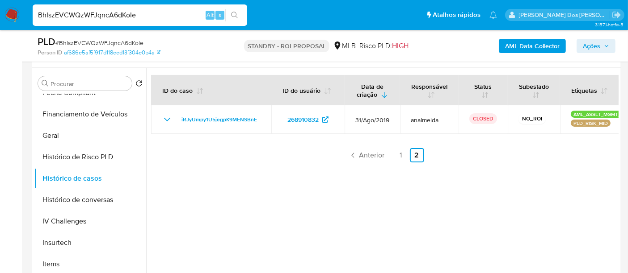
scroll to position [149, 0]
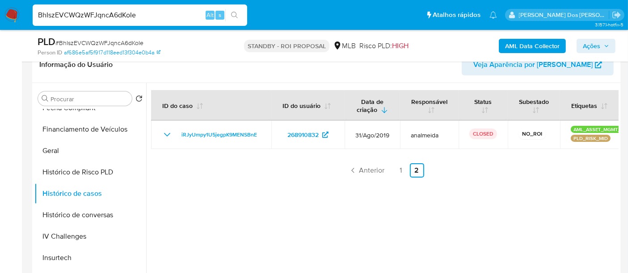
click at [391, 172] on ul "Anterior 1 2 Seguinte" at bounding box center [384, 170] width 467 height 14
click at [395, 172] on link "1" at bounding box center [401, 170] width 14 height 14
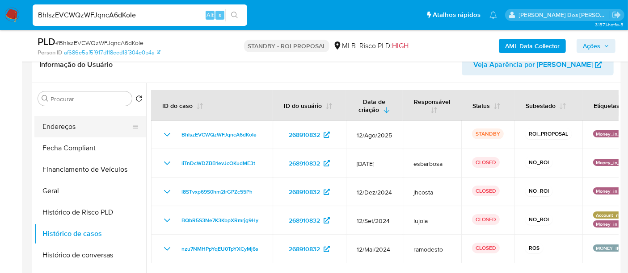
scroll to position [99, 0]
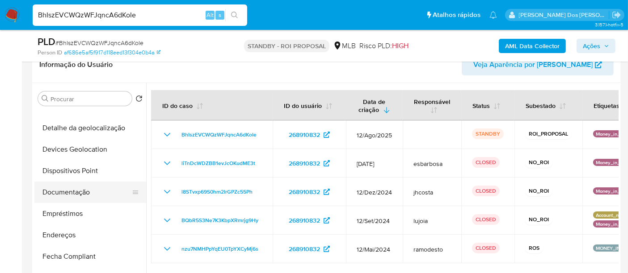
click at [72, 188] on button "Documentação" at bounding box center [86, 192] width 105 height 21
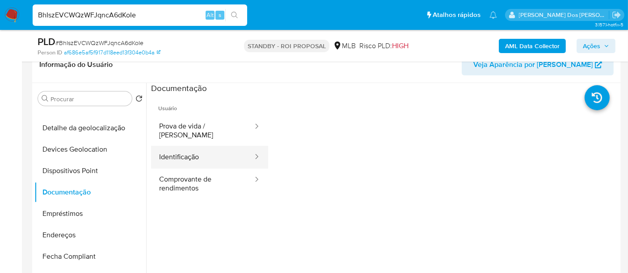
click at [163, 153] on button "Identificação" at bounding box center [202, 157] width 103 height 23
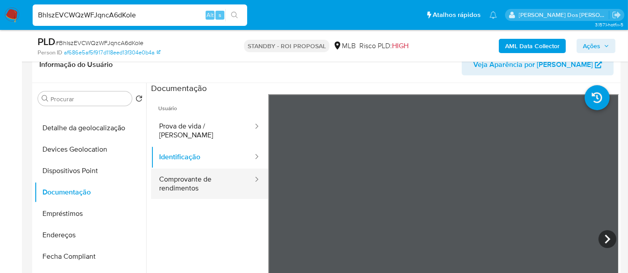
click at [197, 176] on button "Comprovante de rendimentos" at bounding box center [202, 184] width 103 height 30
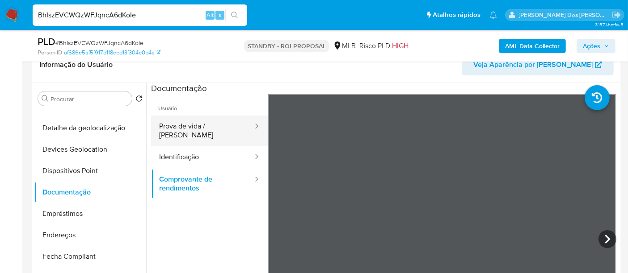
click at [193, 129] on button "Prova de vida / Selfie" at bounding box center [202, 131] width 103 height 30
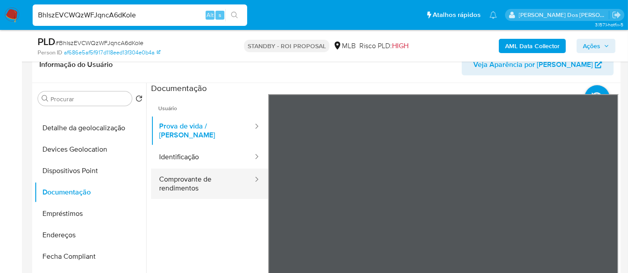
click at [190, 169] on button "Comprovante de rendimentos" at bounding box center [202, 184] width 103 height 30
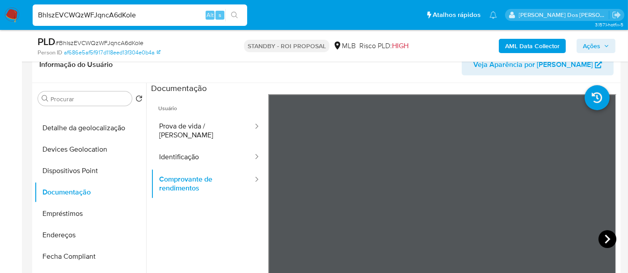
click at [605, 234] on icon at bounding box center [607, 239] width 18 height 18
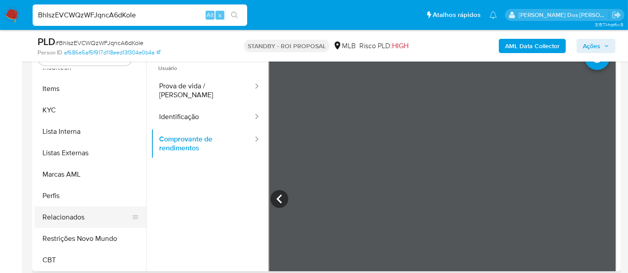
scroll to position [198, 0]
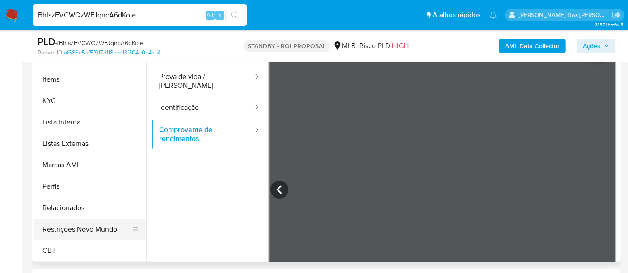
click at [97, 226] on button "Restrições Novo Mundo" at bounding box center [86, 229] width 105 height 21
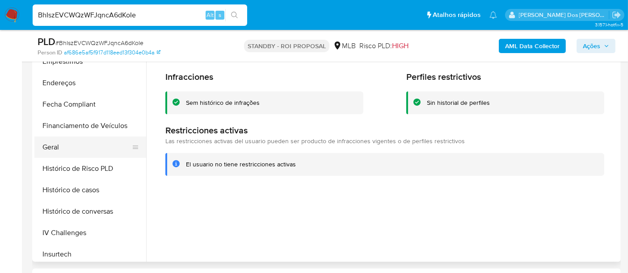
scroll to position [200, 0]
click at [57, 148] on button "Geral" at bounding box center [86, 148] width 105 height 21
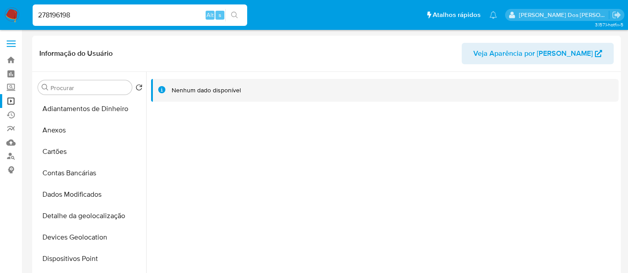
select select "10"
